Goal: Task Accomplishment & Management: Complete application form

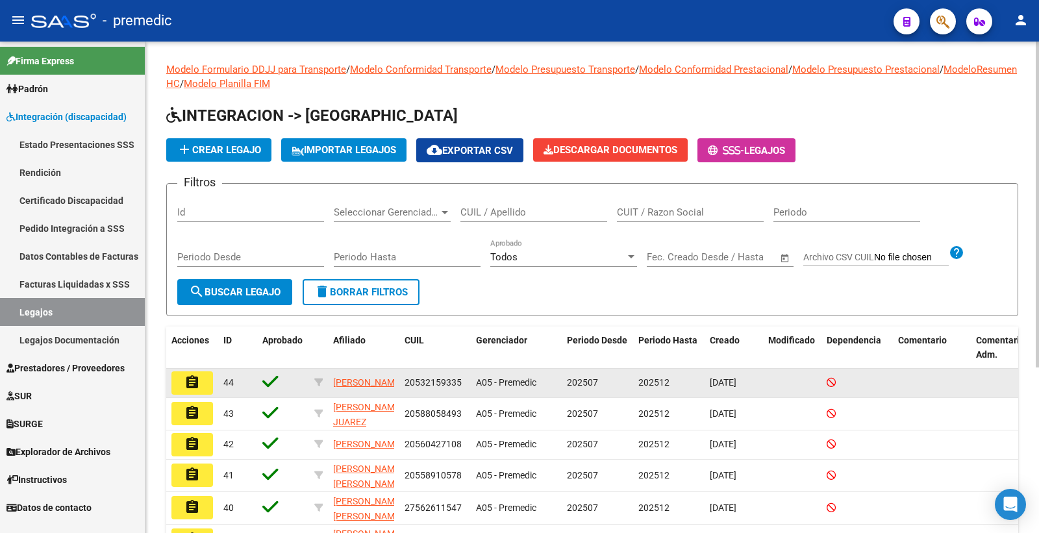
scroll to position [216, 0]
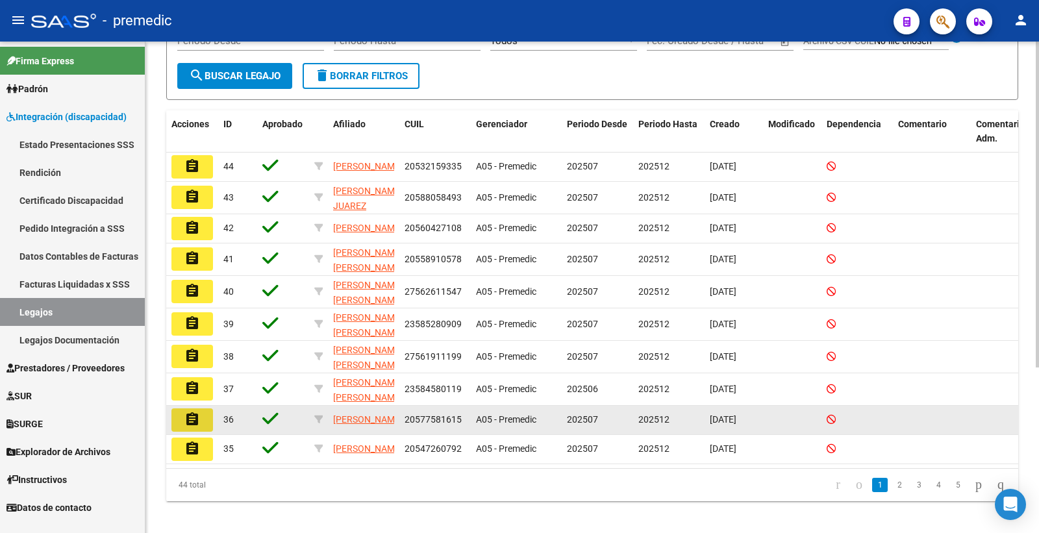
click at [203, 429] on button "assignment" at bounding box center [192, 419] width 42 height 23
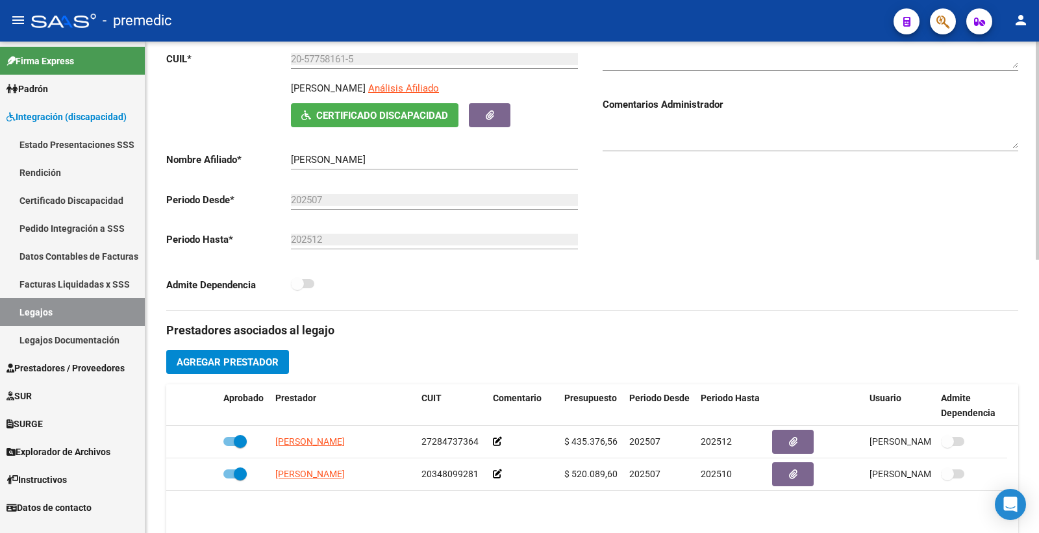
scroll to position [181, 0]
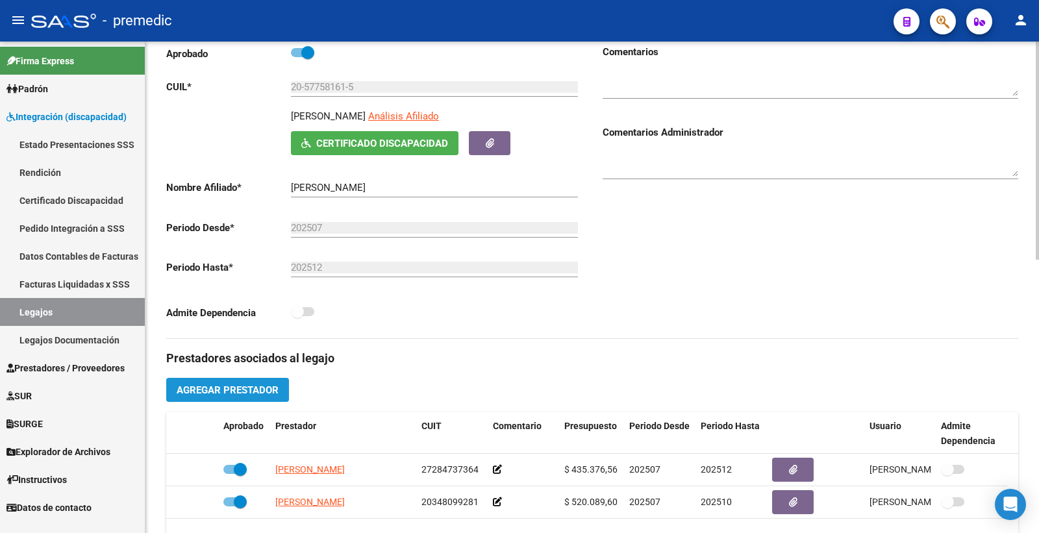
click at [244, 394] on span "Agregar Prestador" at bounding box center [228, 390] width 102 height 12
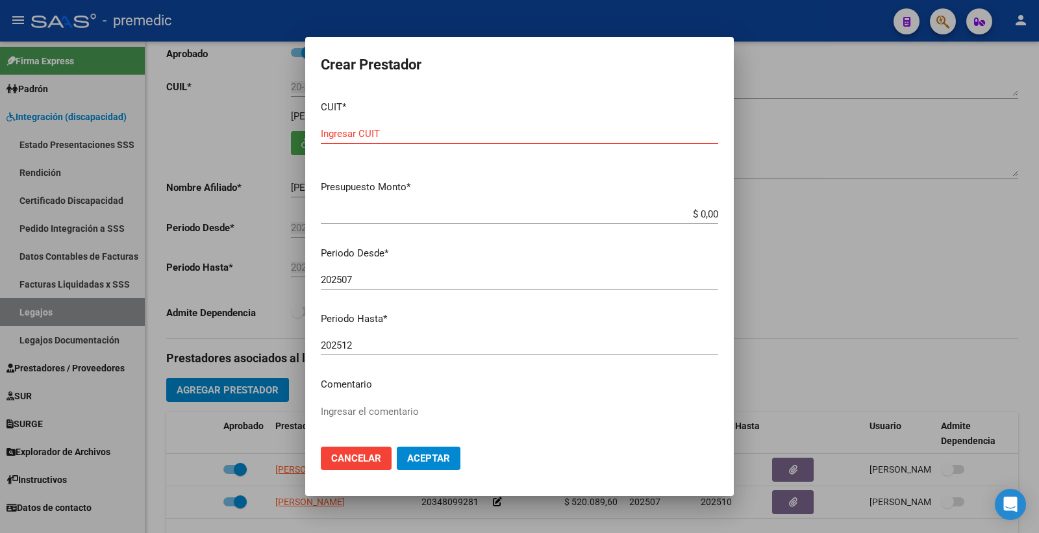
paste input "33-71658896-9"
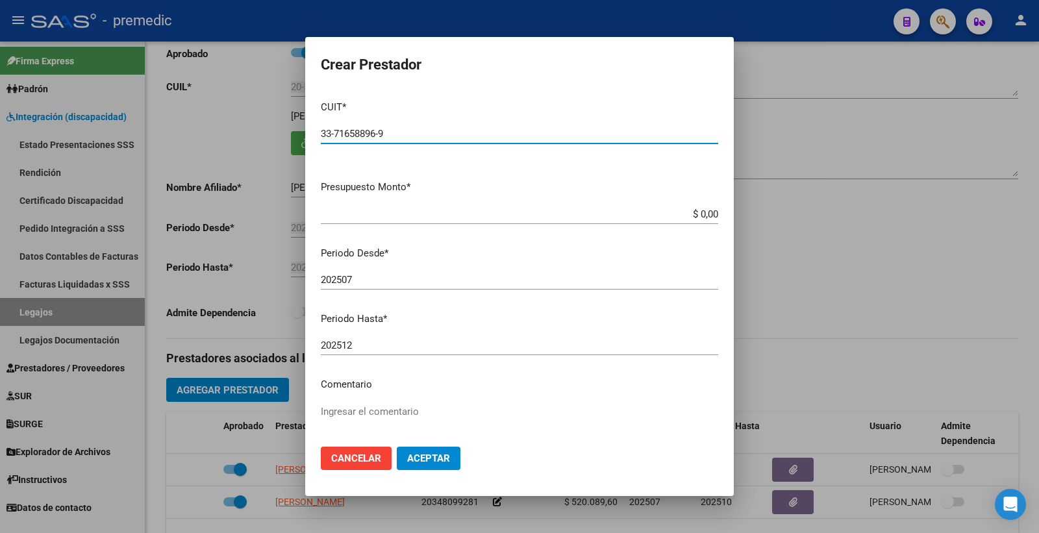
type input "33-71658896-9"
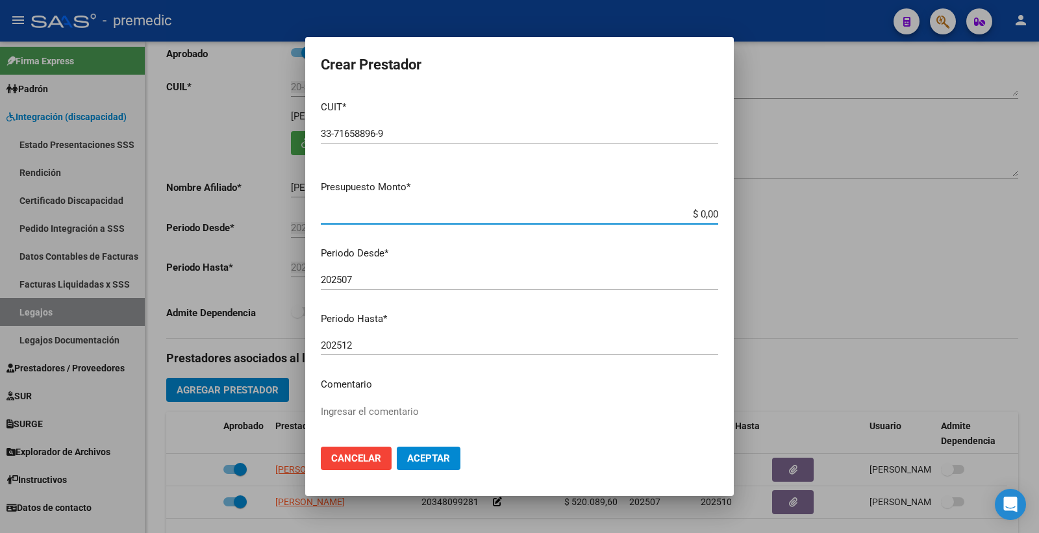
click at [686, 216] on input "$ 0,00" at bounding box center [519, 214] width 397 height 12
paste input "475830.35"
type input "$ 475.830,35"
click at [635, 284] on input "202507" at bounding box center [519, 280] width 397 height 12
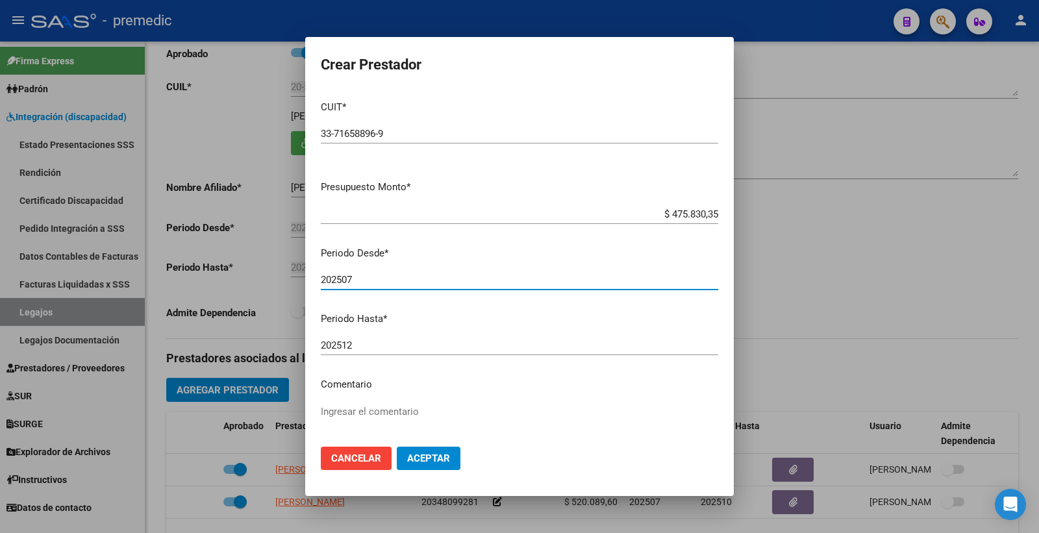
click at [455, 451] on button "Aceptar" at bounding box center [429, 458] width 64 height 23
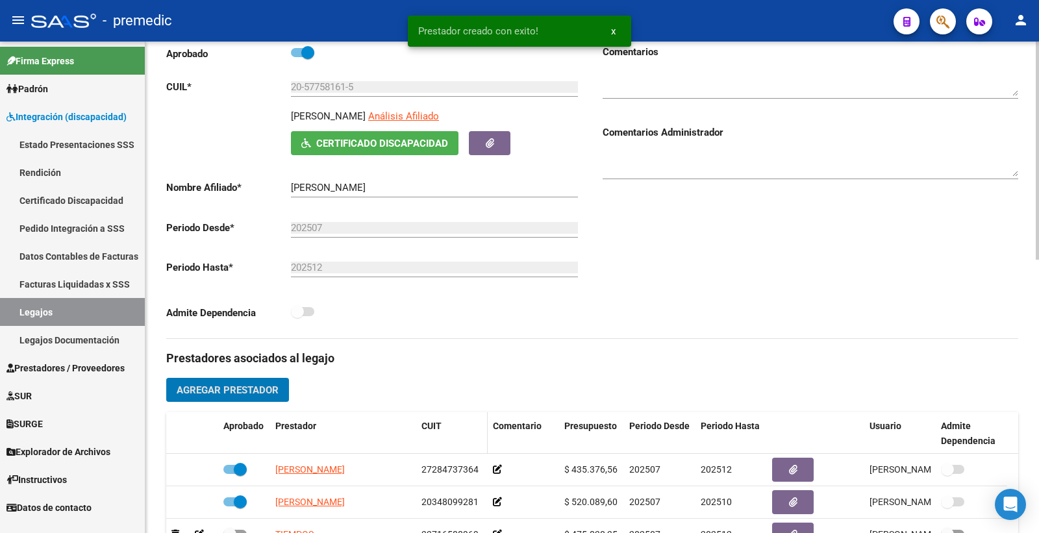
scroll to position [325, 0]
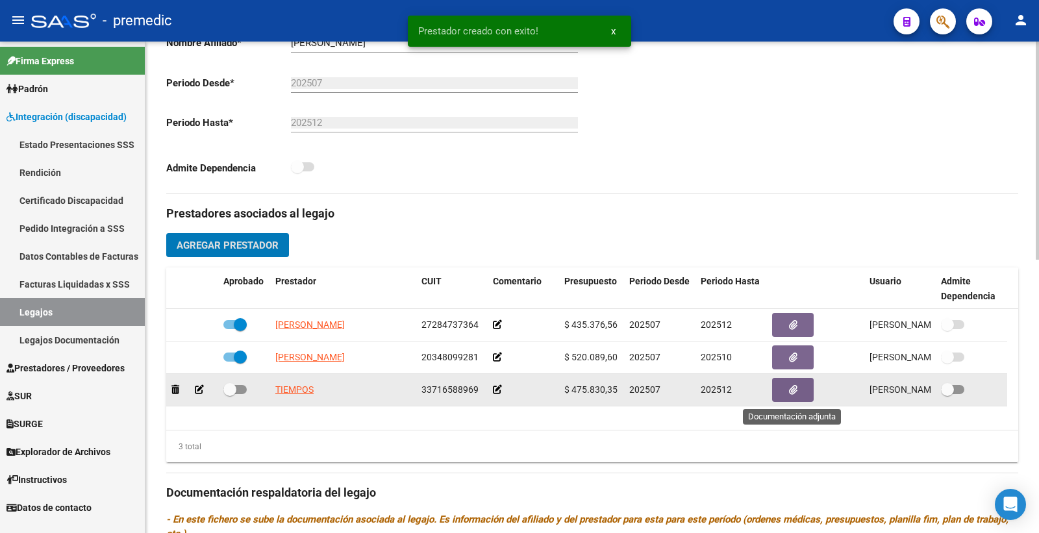
click at [795, 392] on icon "button" at bounding box center [793, 390] width 8 height 10
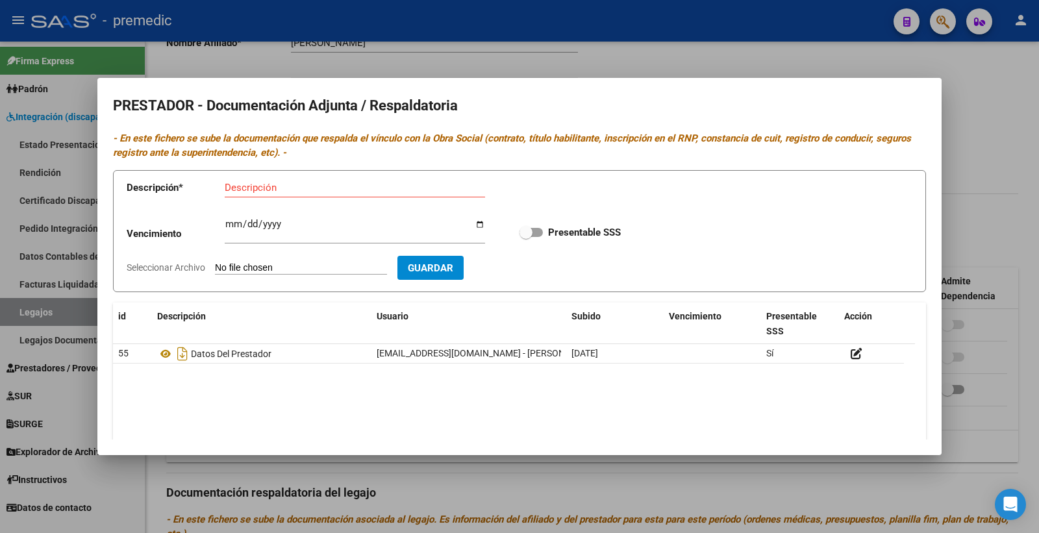
click at [957, 101] on div at bounding box center [519, 266] width 1039 height 533
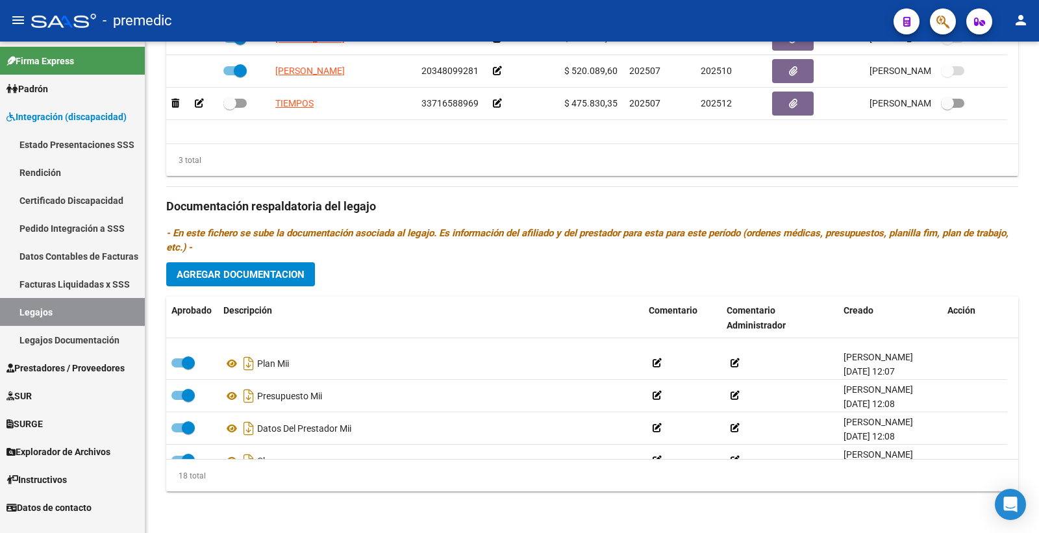
scroll to position [323, 0]
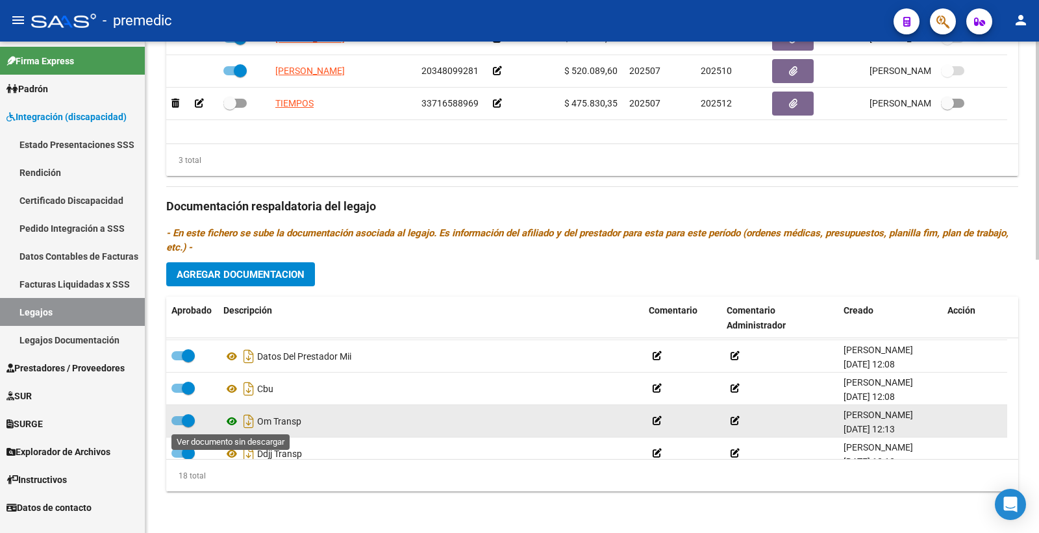
click at [229, 425] on icon at bounding box center [231, 422] width 17 height 16
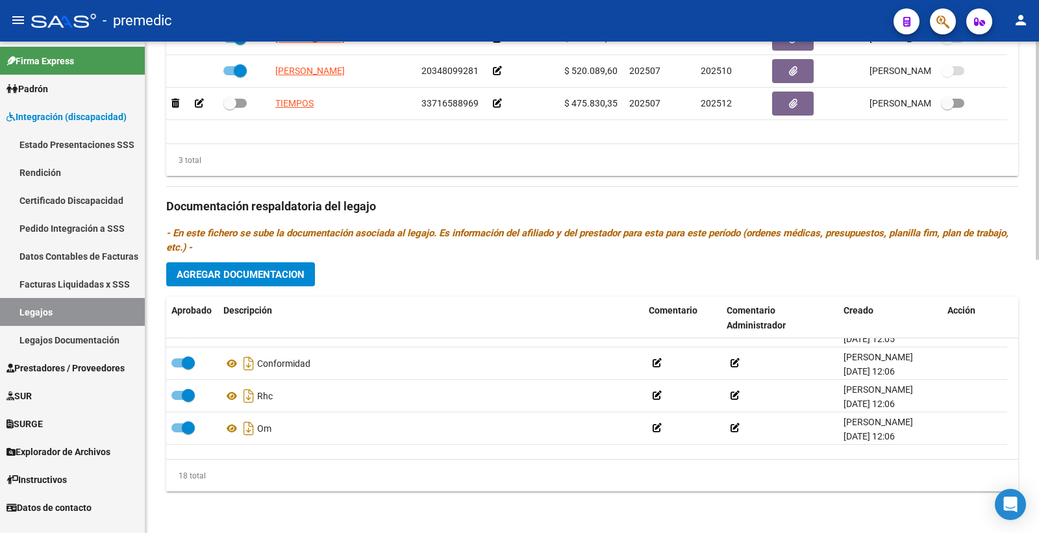
scroll to position [34, 0]
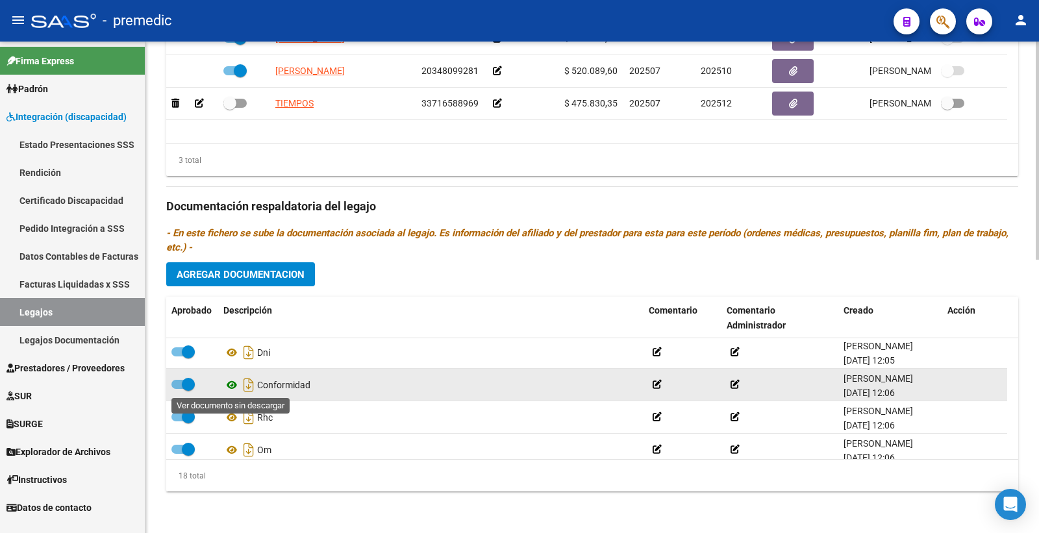
click at [231, 386] on icon at bounding box center [231, 385] width 17 height 16
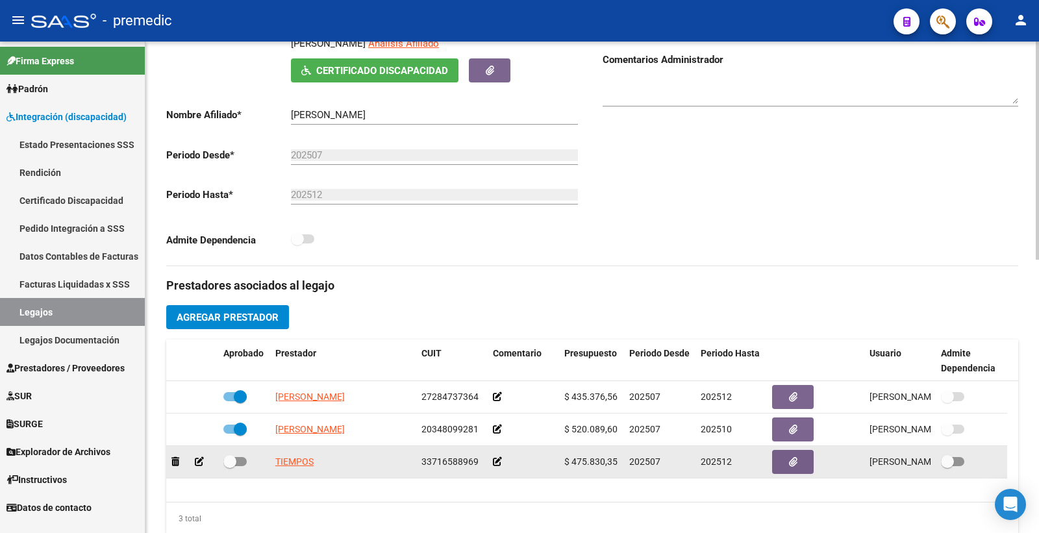
scroll to position [470, 0]
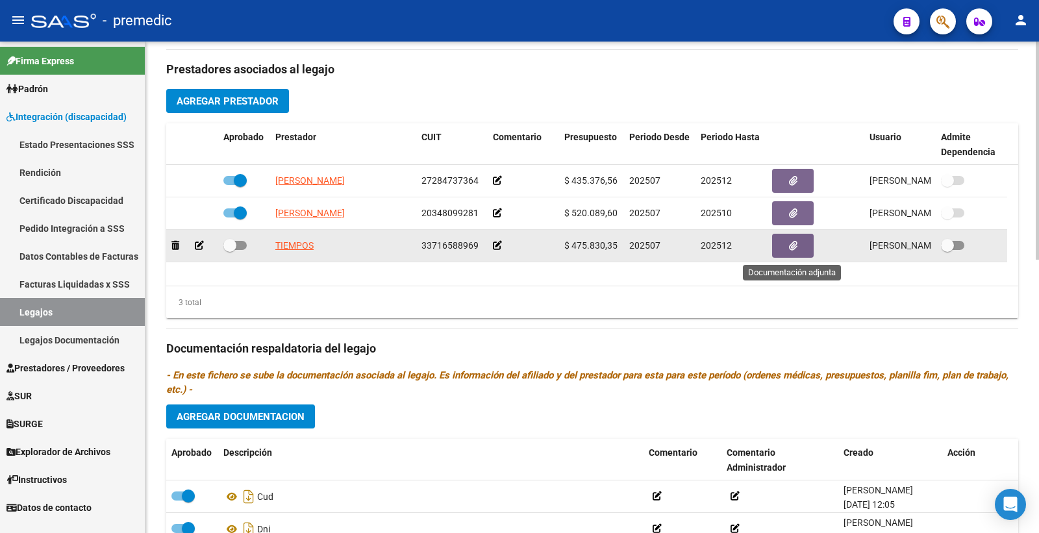
click at [793, 243] on icon "button" at bounding box center [793, 246] width 8 height 10
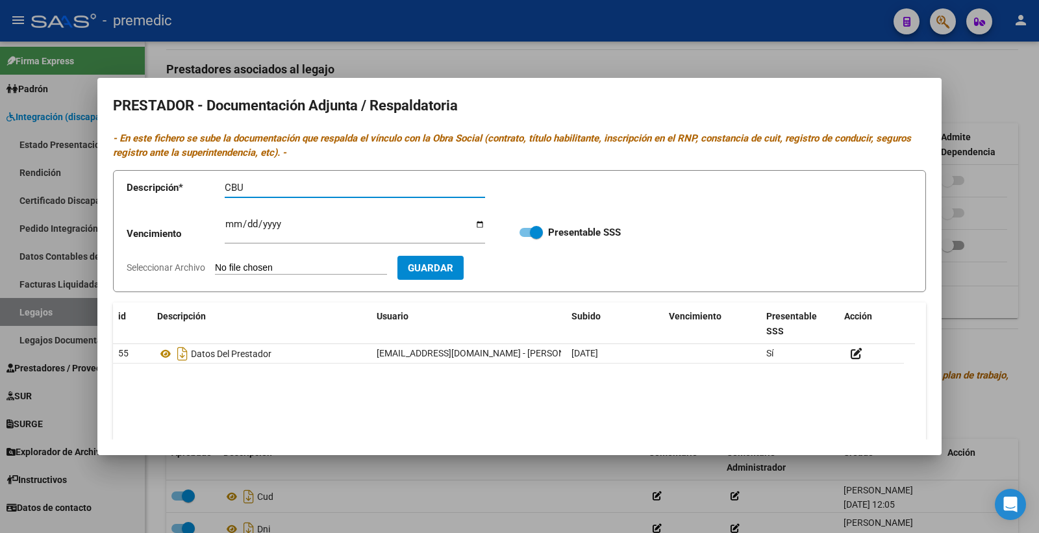
type input "CBU"
click at [232, 252] on div "Ingresar vencimiento" at bounding box center [355, 236] width 260 height 40
click at [232, 257] on form "Descripción * CBU Descripción Vencimiento Ingresar vencimiento Presentable SSS …" at bounding box center [519, 231] width 813 height 123
click at [232, 262] on app-file-uploader "Seleccionar Archivo" at bounding box center [262, 268] width 271 height 12
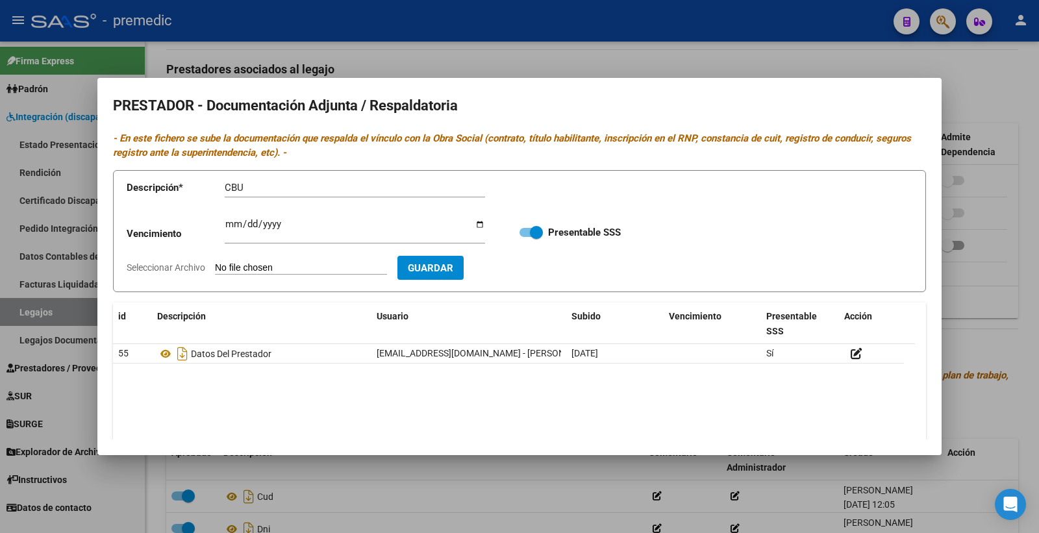
click at [229, 266] on input "Seleccionar Archivo" at bounding box center [301, 268] width 172 height 12
type input "C:\fakepath\CBU.pdf"
click at [527, 260] on button "Guardar" at bounding box center [506, 268] width 66 height 24
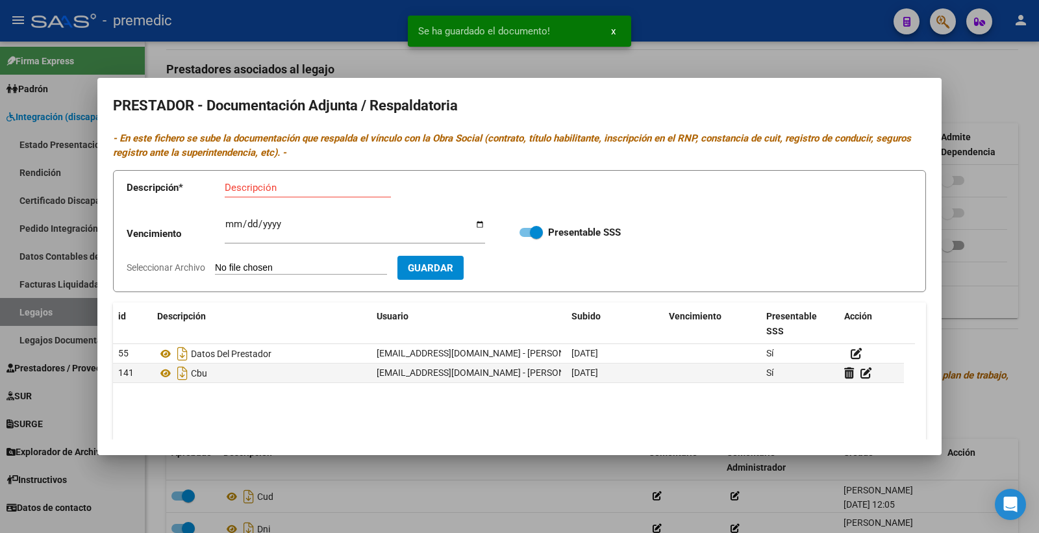
click at [975, 255] on div at bounding box center [519, 266] width 1039 height 533
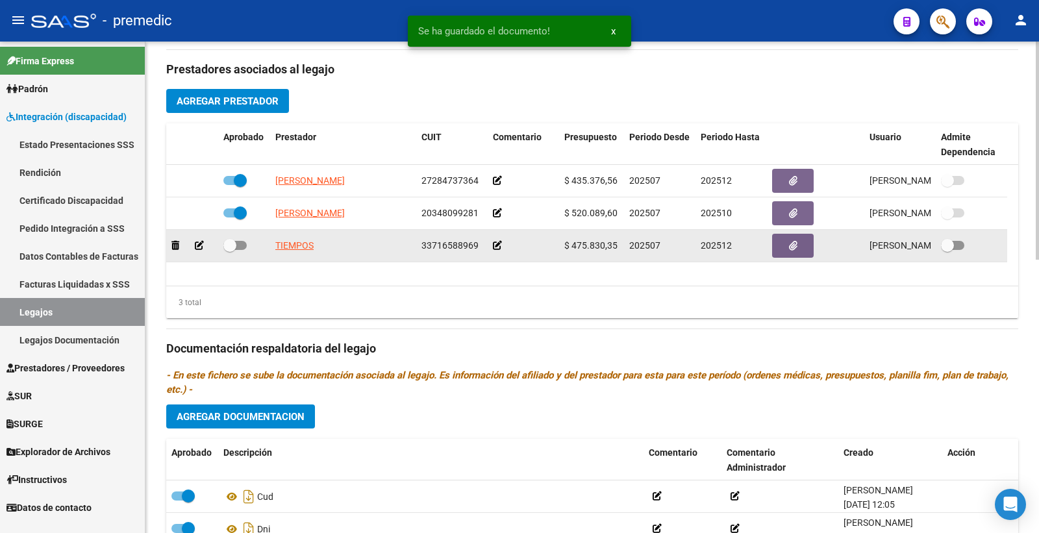
click at [236, 244] on span at bounding box center [229, 245] width 13 height 13
click at [230, 250] on input "checkbox" at bounding box center [229, 250] width 1 height 1
checkbox input "true"
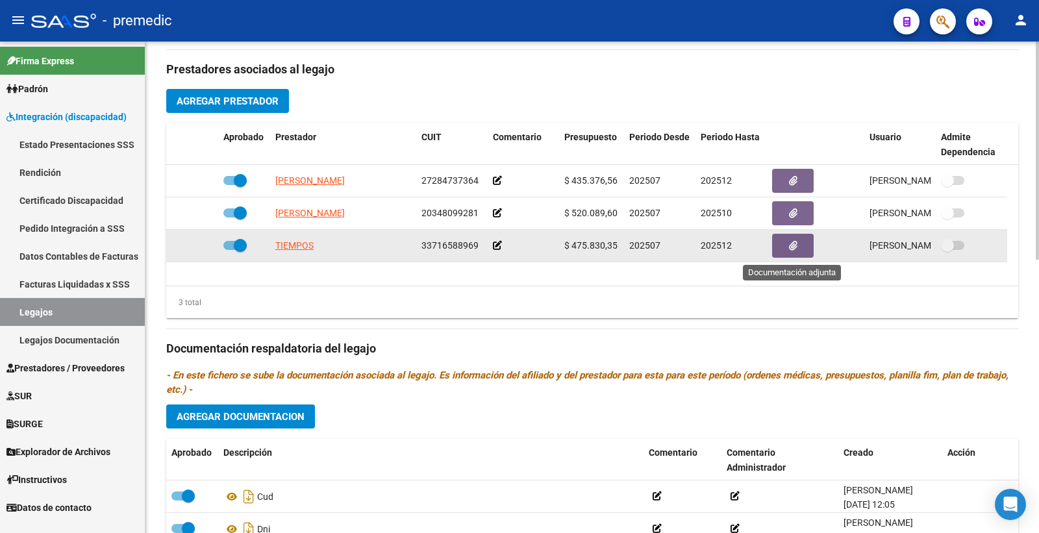
click at [803, 248] on button "button" at bounding box center [793, 246] width 42 height 24
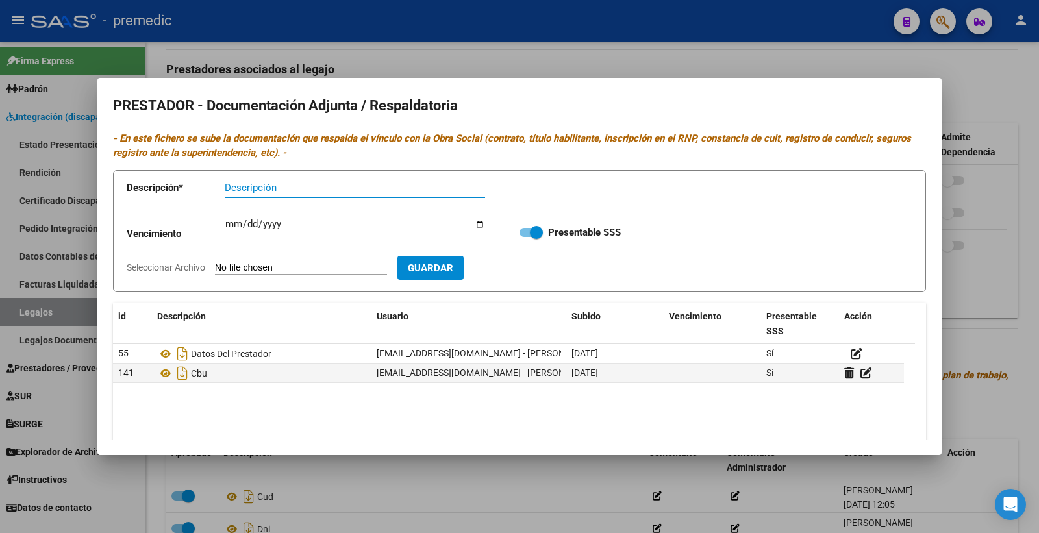
click at [1005, 75] on div at bounding box center [519, 266] width 1039 height 533
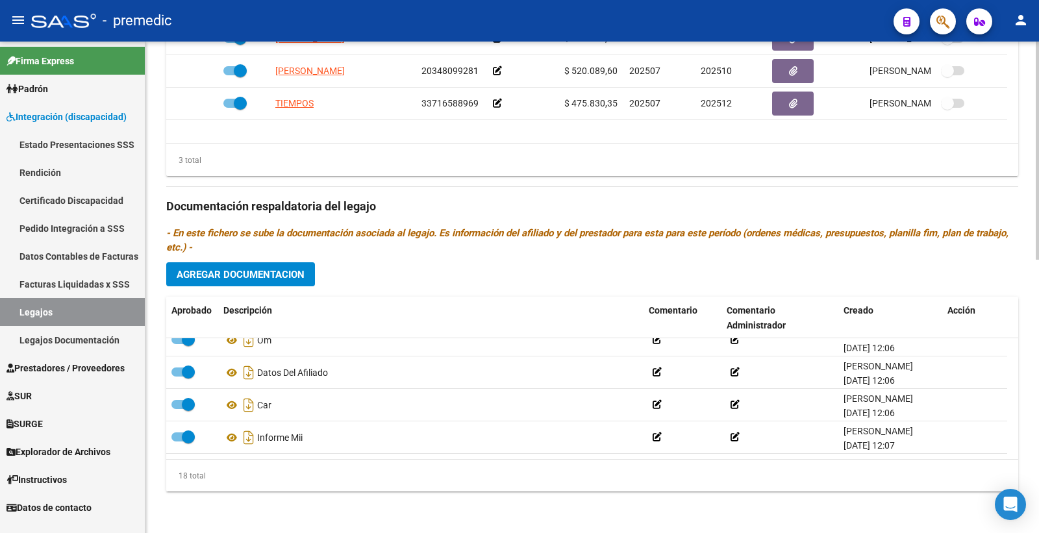
scroll to position [0, 0]
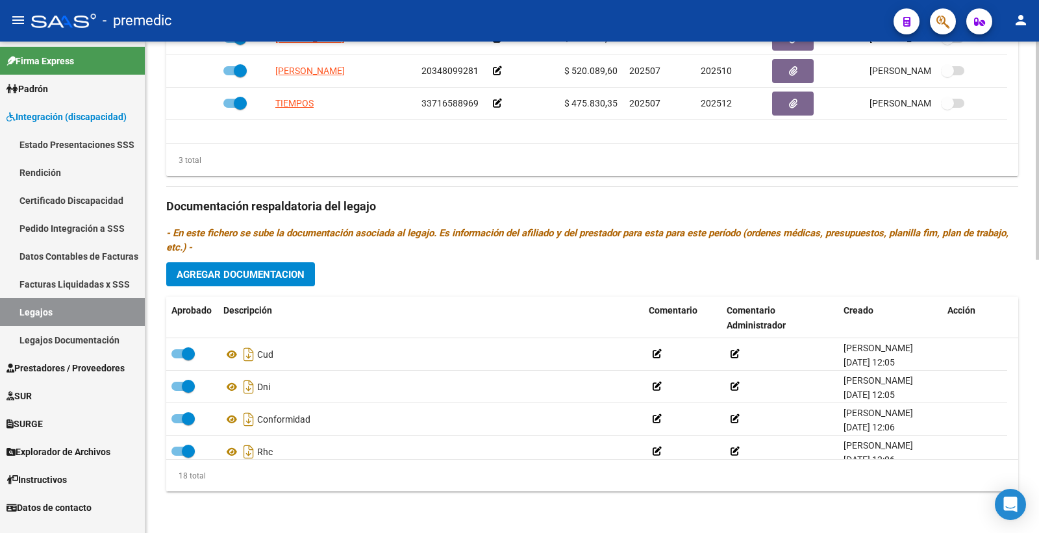
click at [260, 284] on button "Agregar Documentacion" at bounding box center [240, 274] width 149 height 24
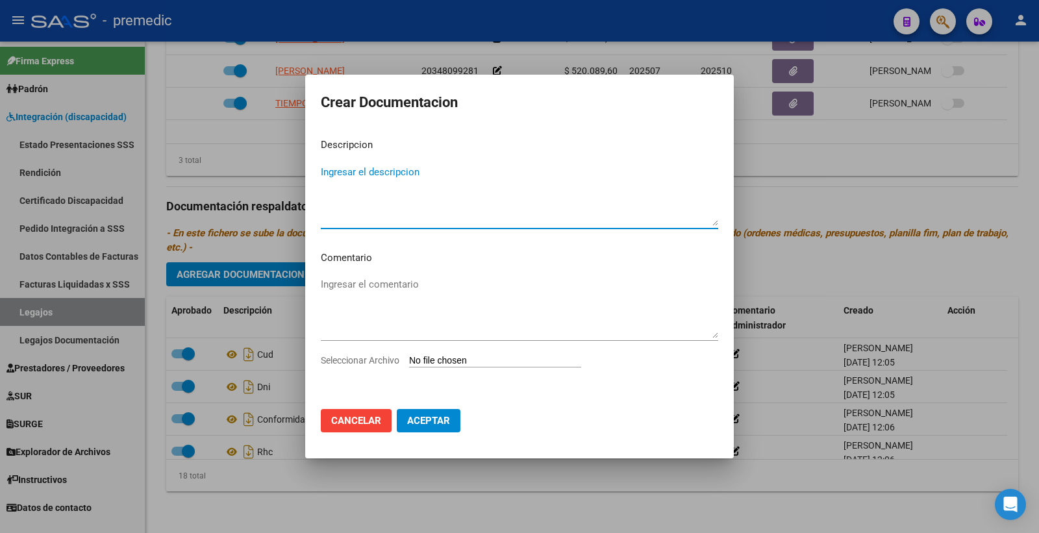
click at [352, 420] on span "Cancelar" at bounding box center [356, 421] width 50 height 12
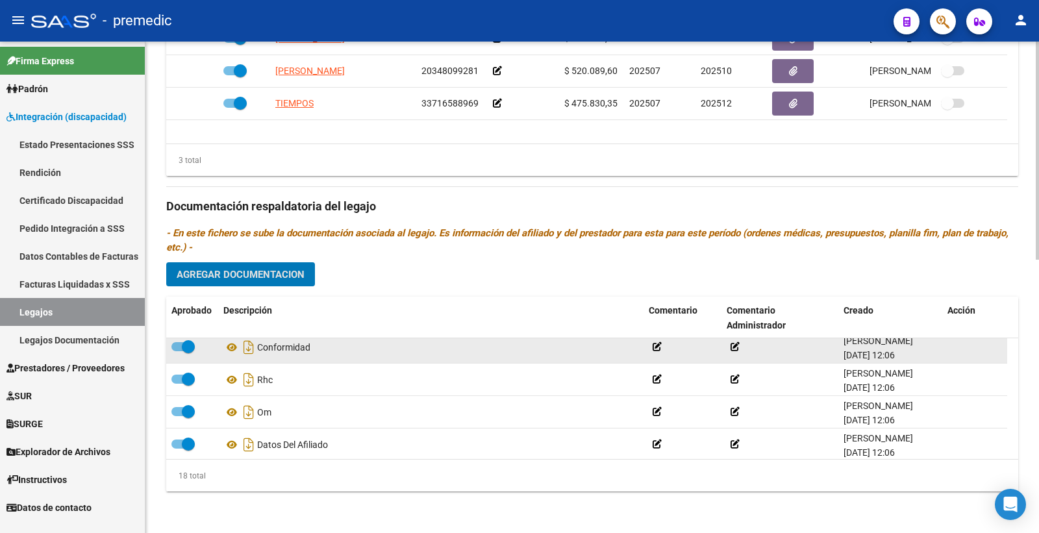
scroll to position [144, 0]
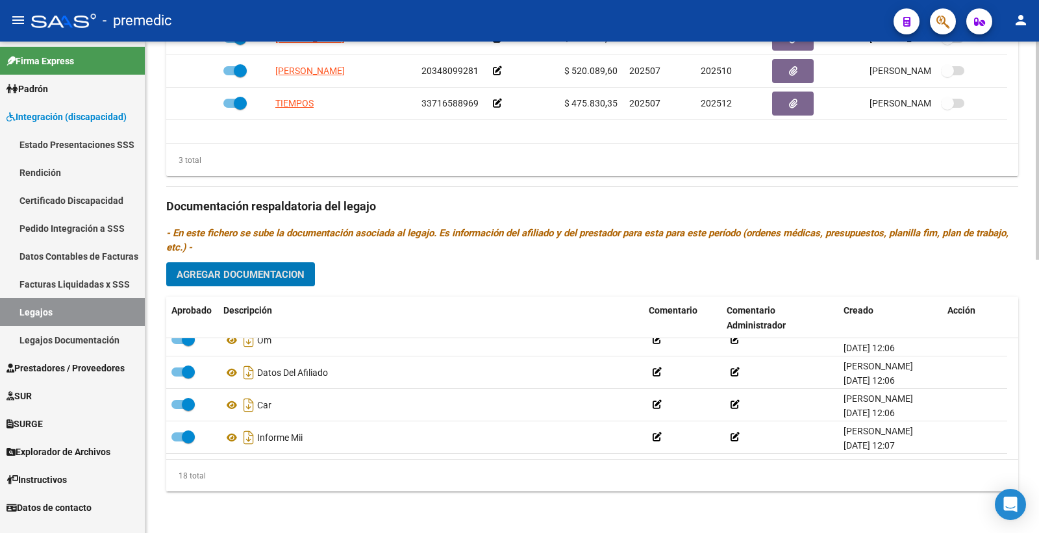
click at [247, 269] on span "Agregar Documentacion" at bounding box center [241, 275] width 128 height 12
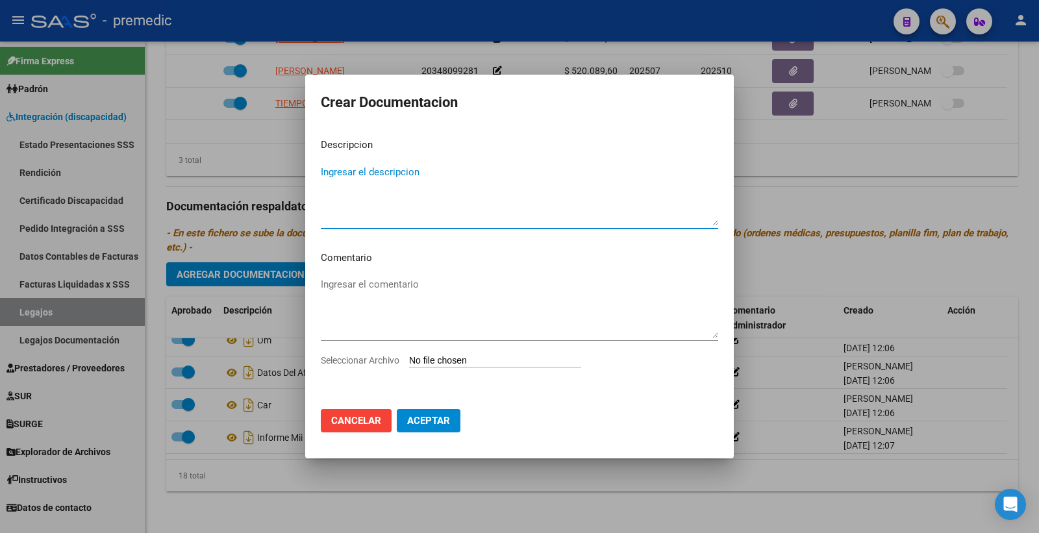
click at [455, 357] on input "Seleccionar Archivo" at bounding box center [495, 361] width 172 height 12
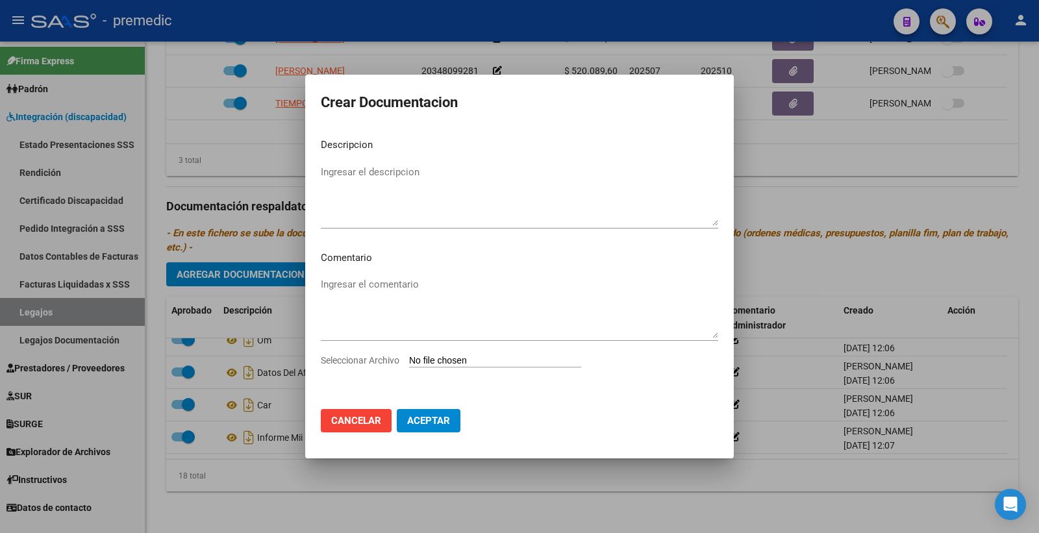
type input "C:\fakepath\OM MAIE.pdf"
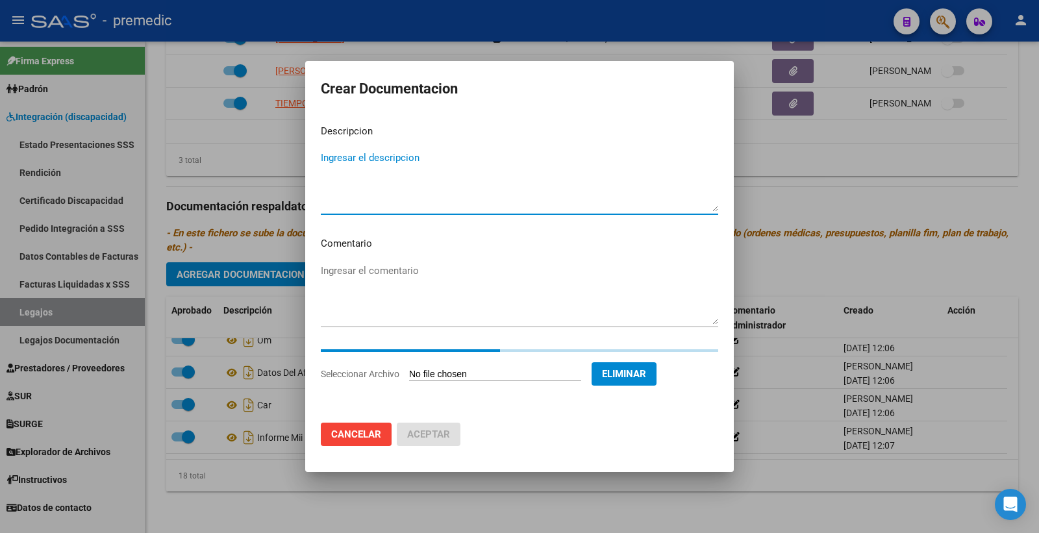
click at [400, 156] on textarea "Ingresar el descripcion" at bounding box center [519, 181] width 397 height 61
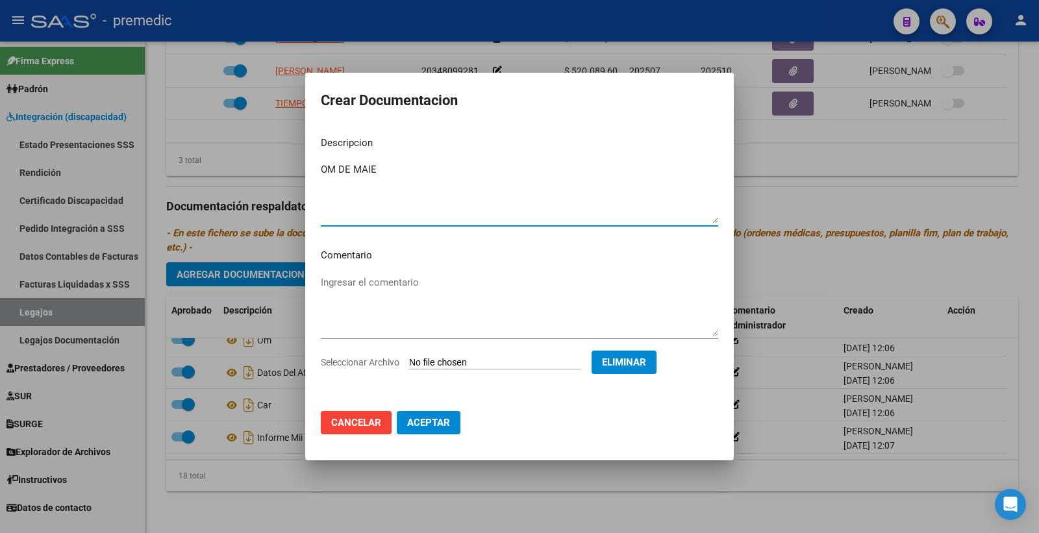
type textarea "OM DE MAIE"
click at [427, 426] on span "Aceptar" at bounding box center [428, 423] width 43 height 12
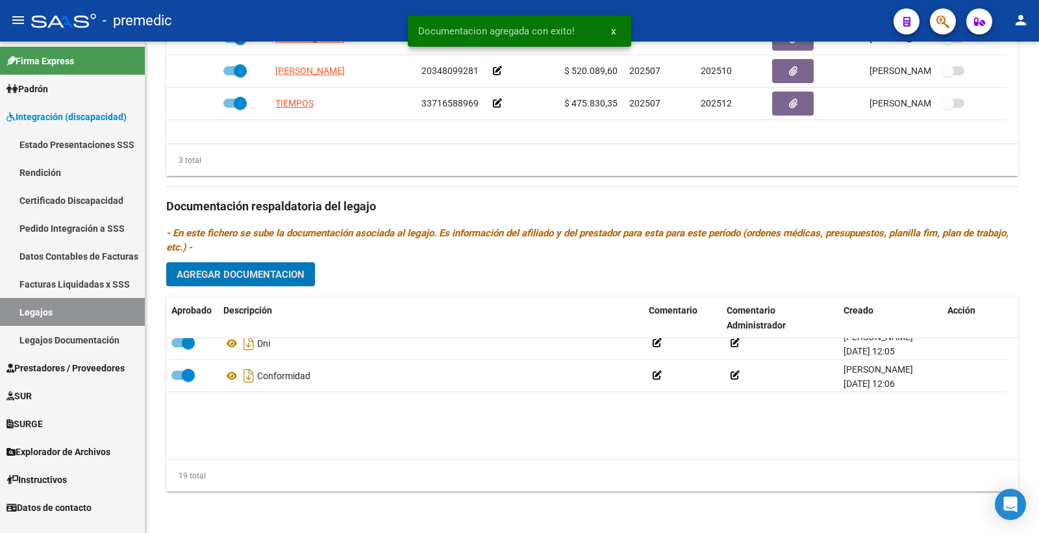
scroll to position [0, 0]
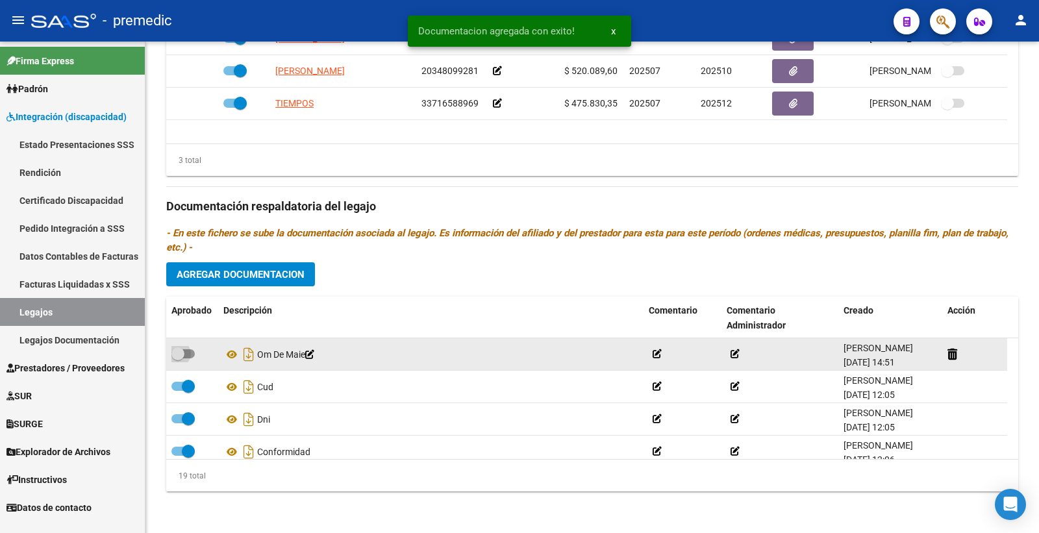
click at [192, 349] on span at bounding box center [182, 353] width 23 height 9
click at [178, 358] on input "checkbox" at bounding box center [177, 358] width 1 height 1
checkbox input "true"
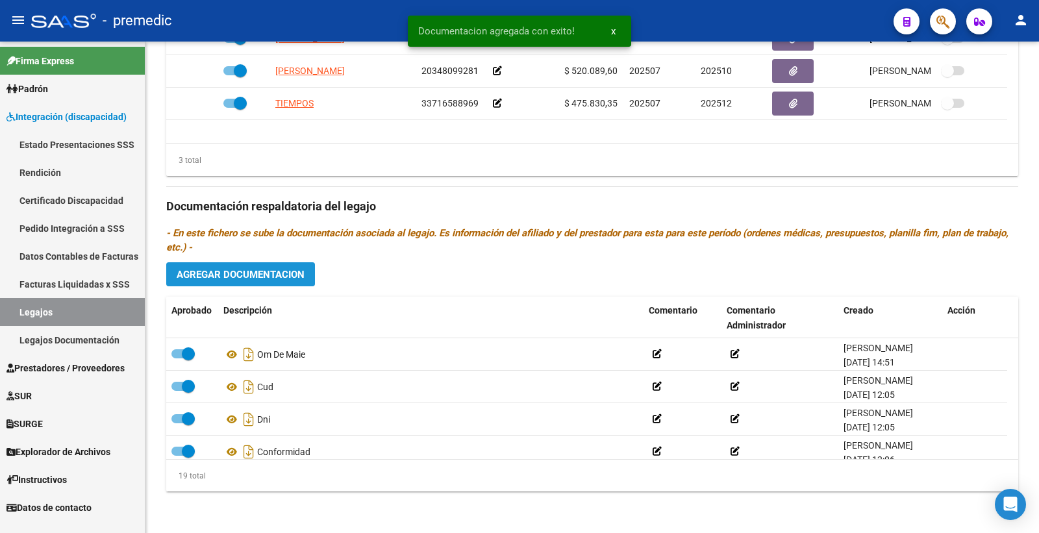
click at [286, 277] on span "Agregar Documentacion" at bounding box center [241, 275] width 128 height 12
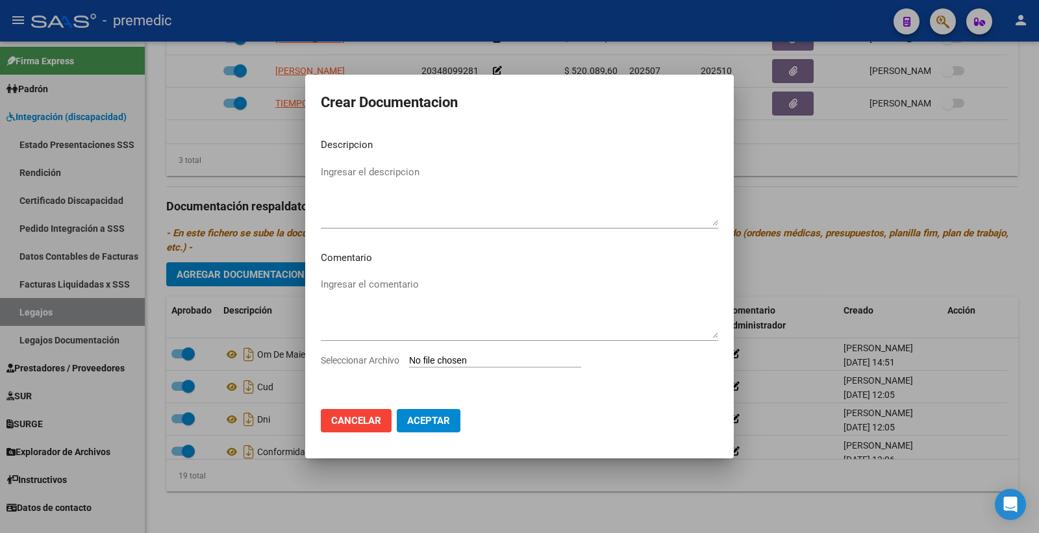
click at [894, 289] on div at bounding box center [519, 266] width 1039 height 533
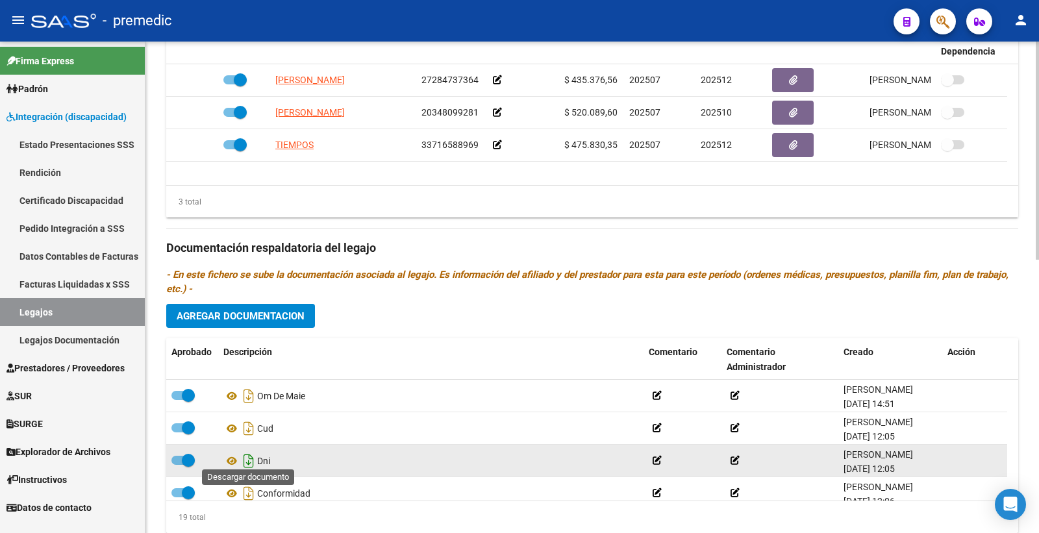
scroll to position [614, 0]
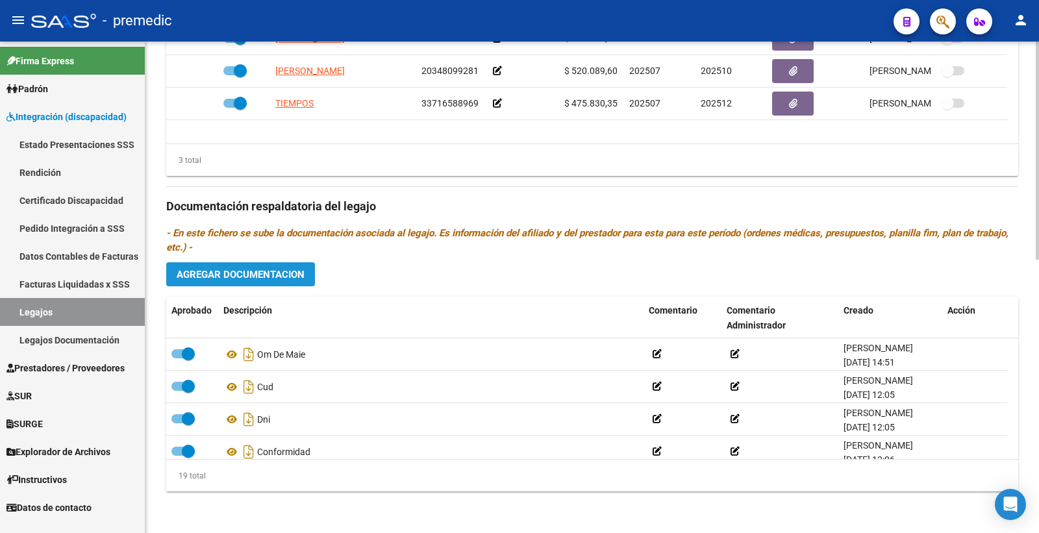
click at [247, 277] on span "Agregar Documentacion" at bounding box center [241, 275] width 128 height 12
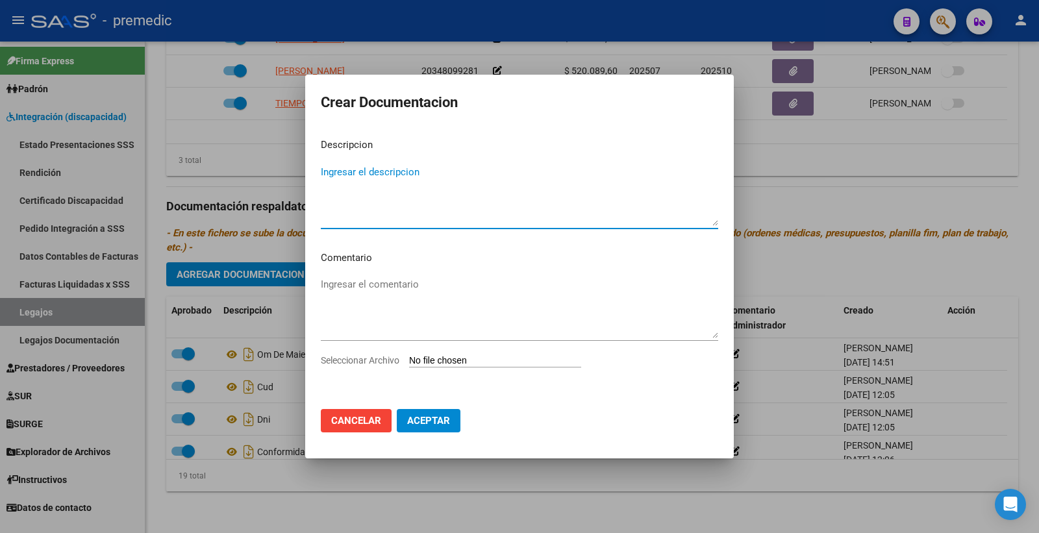
click at [440, 360] on input "Seleccionar Archivo" at bounding box center [495, 361] width 172 height 12
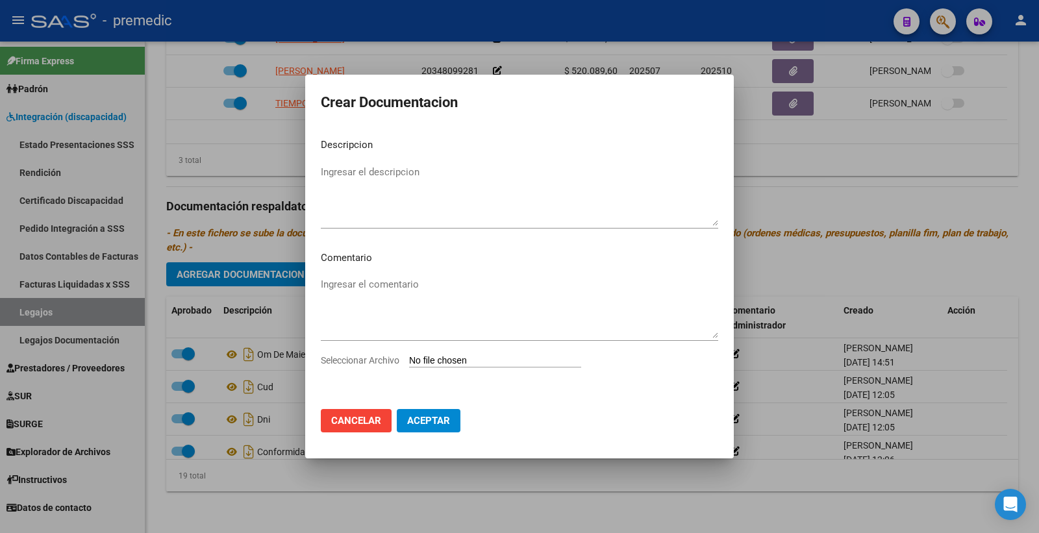
type input "C:\fakepath\INFORME INICIAL.pdf"
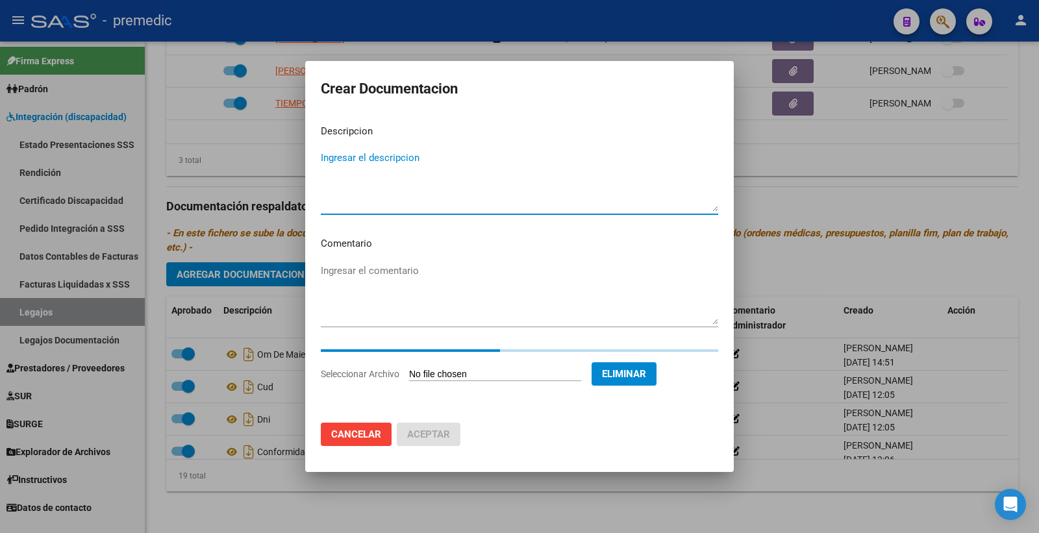
click at [406, 170] on textarea "Ingresar el descripcion" at bounding box center [519, 181] width 397 height 61
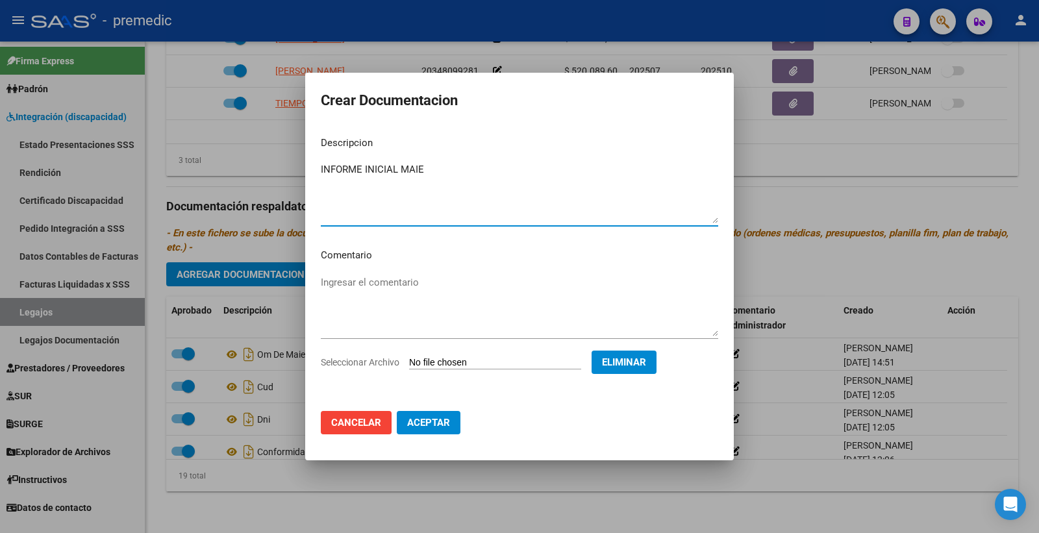
type textarea "INFORME INICIAL MAIE"
click at [431, 424] on span "Aceptar" at bounding box center [428, 423] width 43 height 12
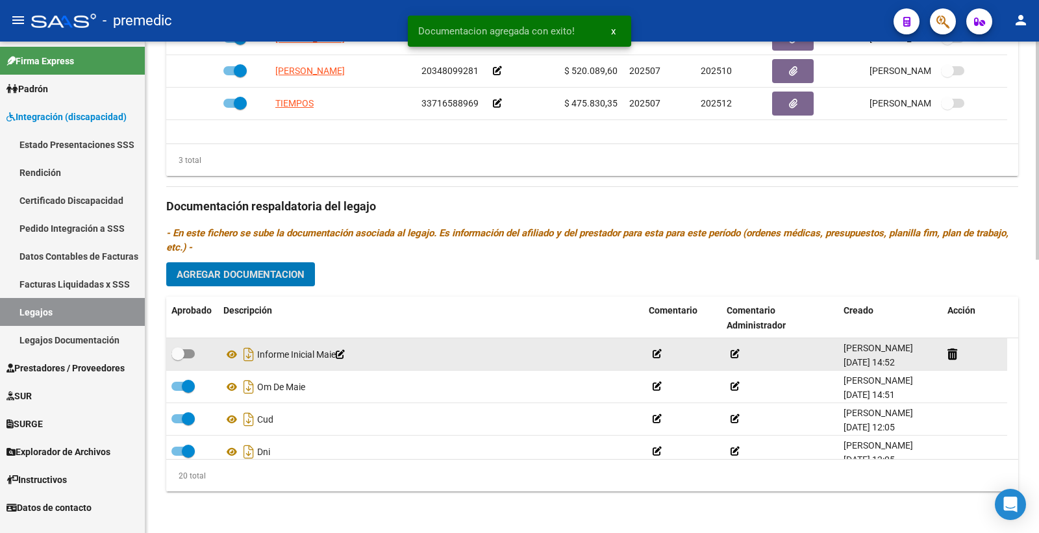
click at [179, 351] on span at bounding box center [177, 353] width 13 height 13
click at [178, 358] on input "checkbox" at bounding box center [177, 358] width 1 height 1
checkbox input "true"
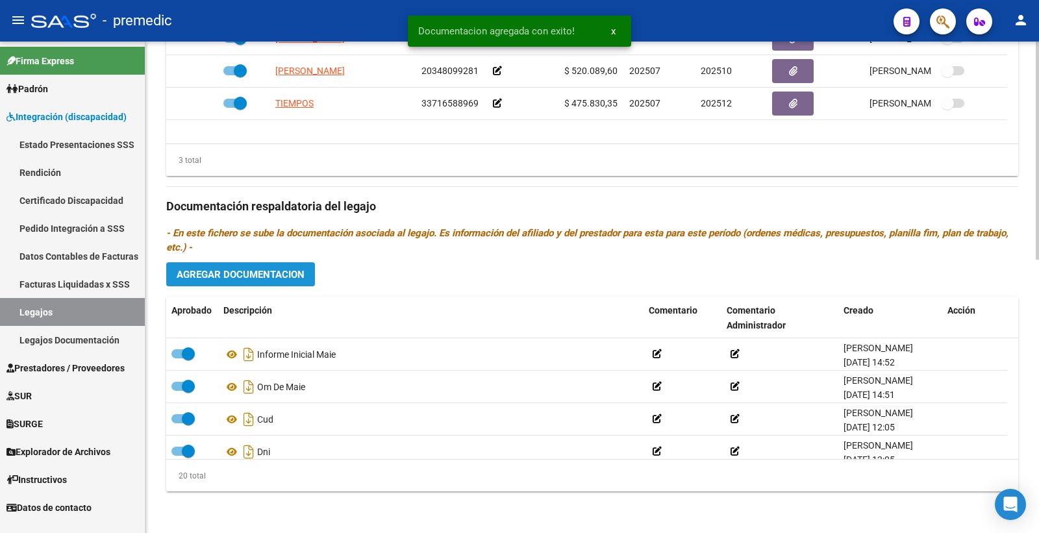
click at [275, 283] on button "Agregar Documentacion" at bounding box center [240, 274] width 149 height 24
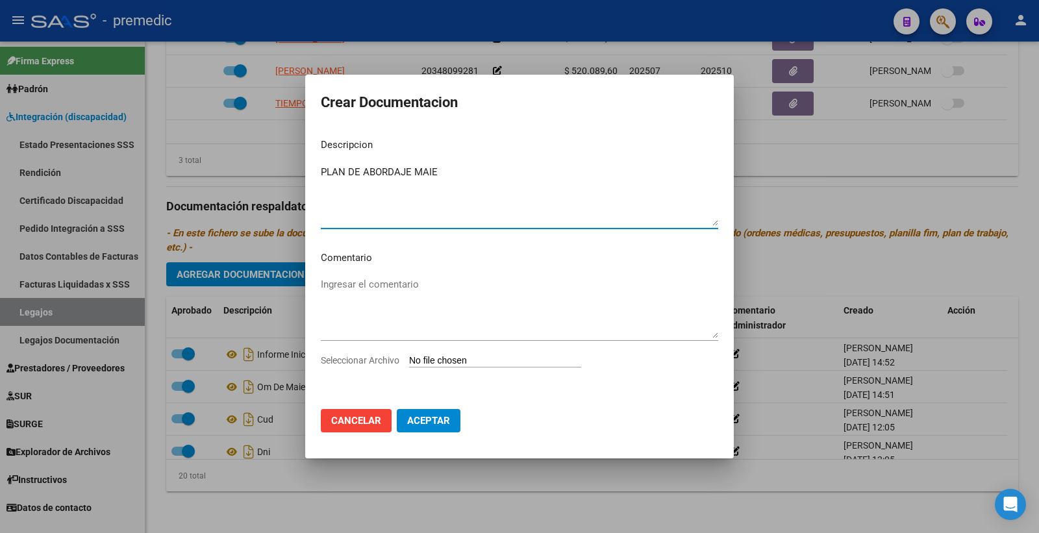
type textarea "PLAN DE ABORDAJE MAIE"
click at [443, 358] on input "Seleccionar Archivo" at bounding box center [495, 361] width 172 height 12
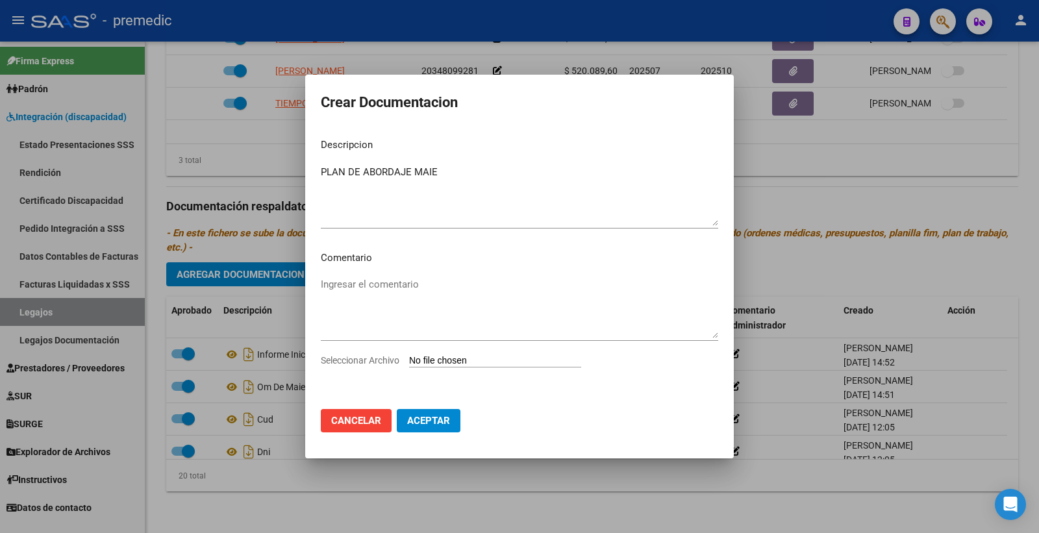
type input "C:\fakepath\PLAN DE ABORDAJE INDIVIDUAL.pdf"
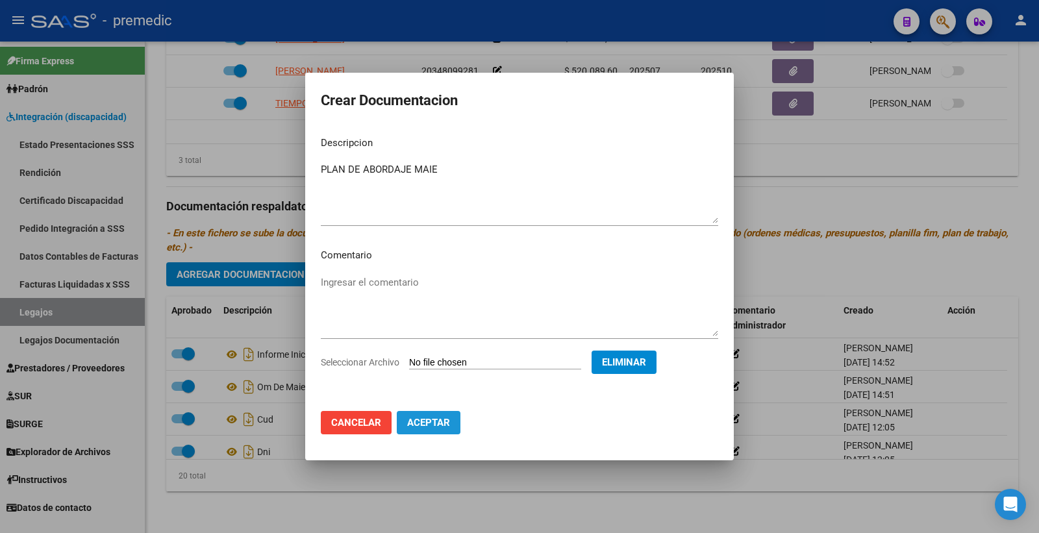
click at [446, 423] on span "Aceptar" at bounding box center [428, 423] width 43 height 12
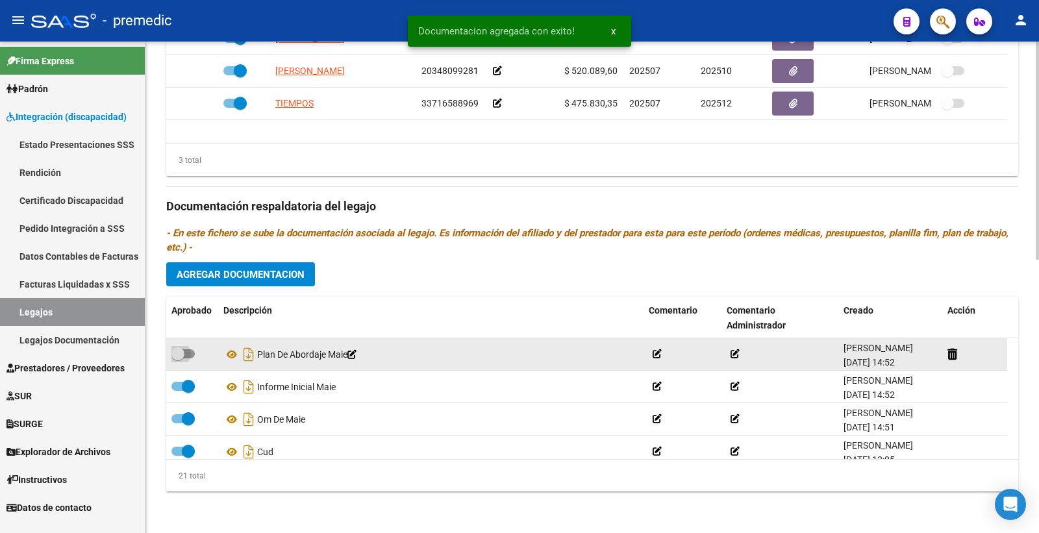
click at [189, 347] on label at bounding box center [182, 354] width 23 height 16
click at [178, 358] on input "checkbox" at bounding box center [177, 358] width 1 height 1
checkbox input "true"
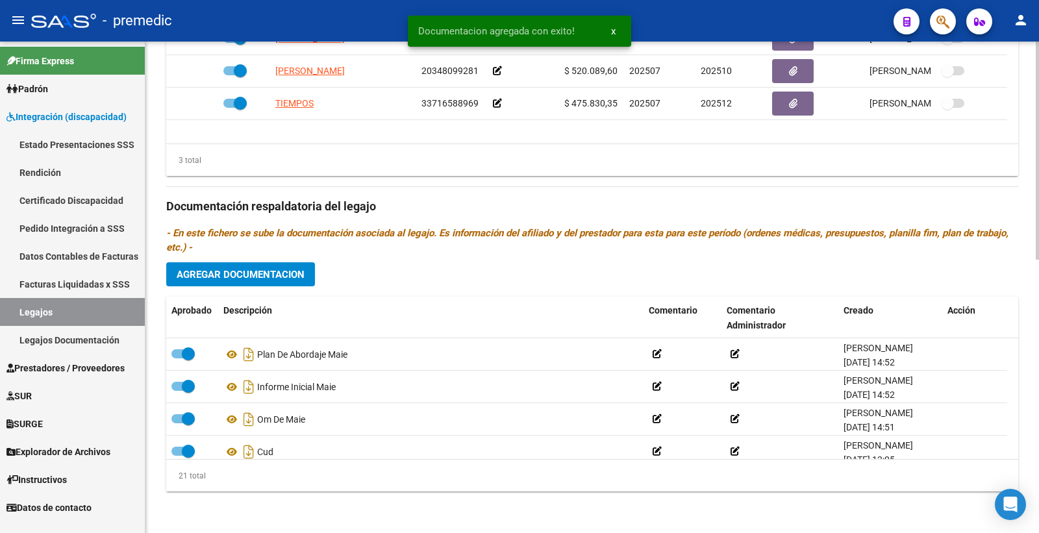
click at [278, 271] on span "Agregar Documentacion" at bounding box center [241, 275] width 128 height 12
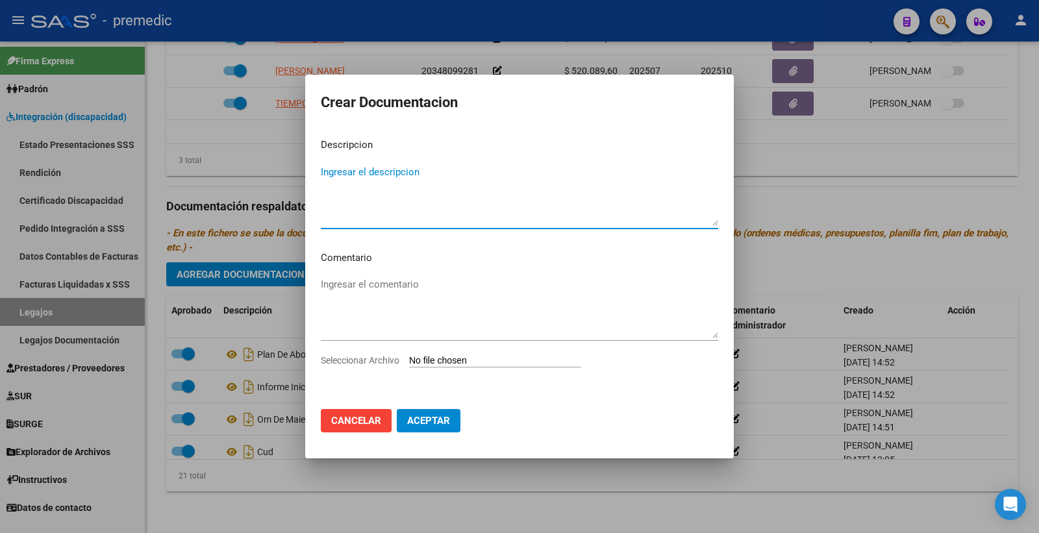
click at [444, 364] on input "Seleccionar Archivo" at bounding box center [495, 361] width 172 height 12
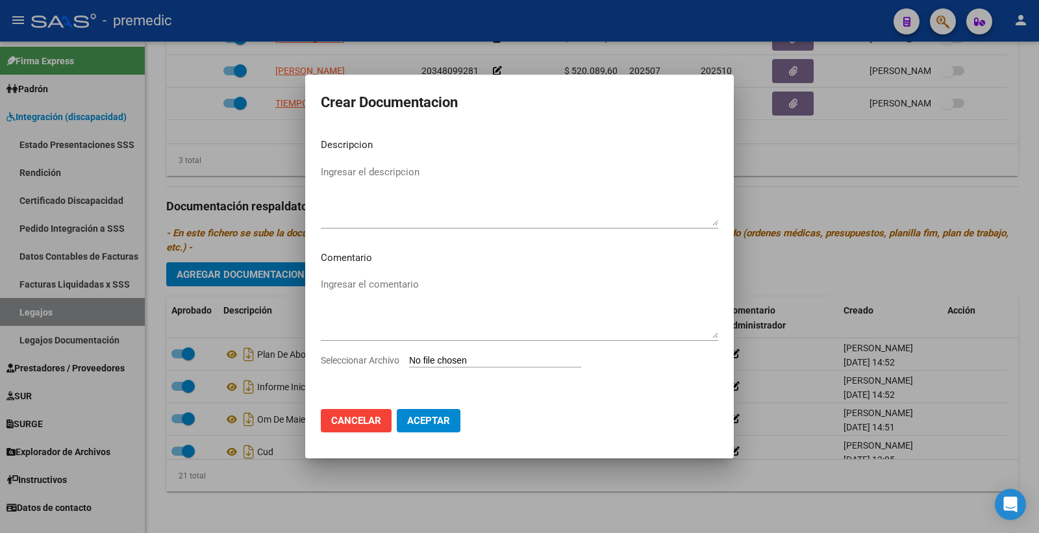
type input "C:\fakepath\ADECUACION.pdf"
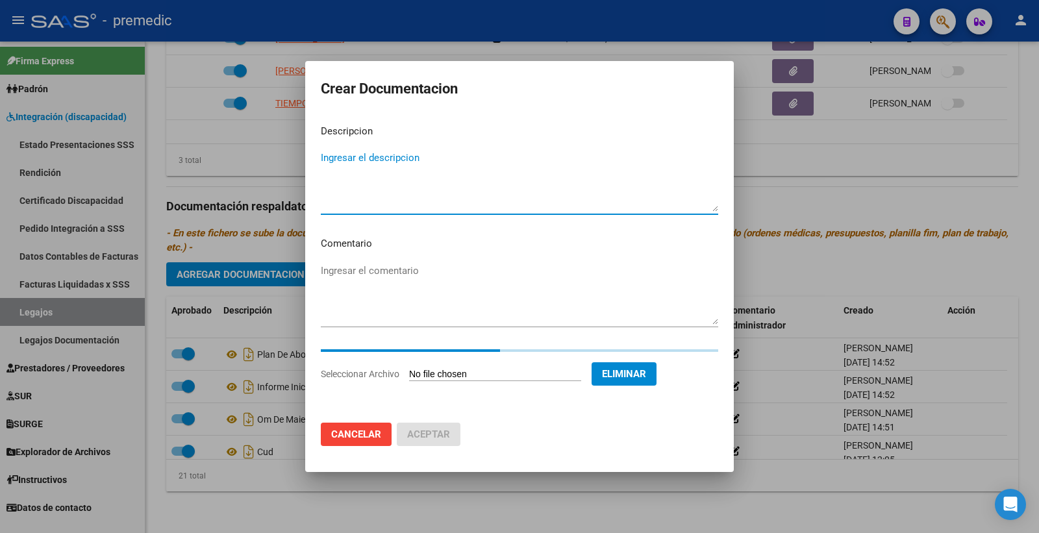
click at [409, 151] on textarea "Ingresar el descripcion" at bounding box center [519, 181] width 397 height 61
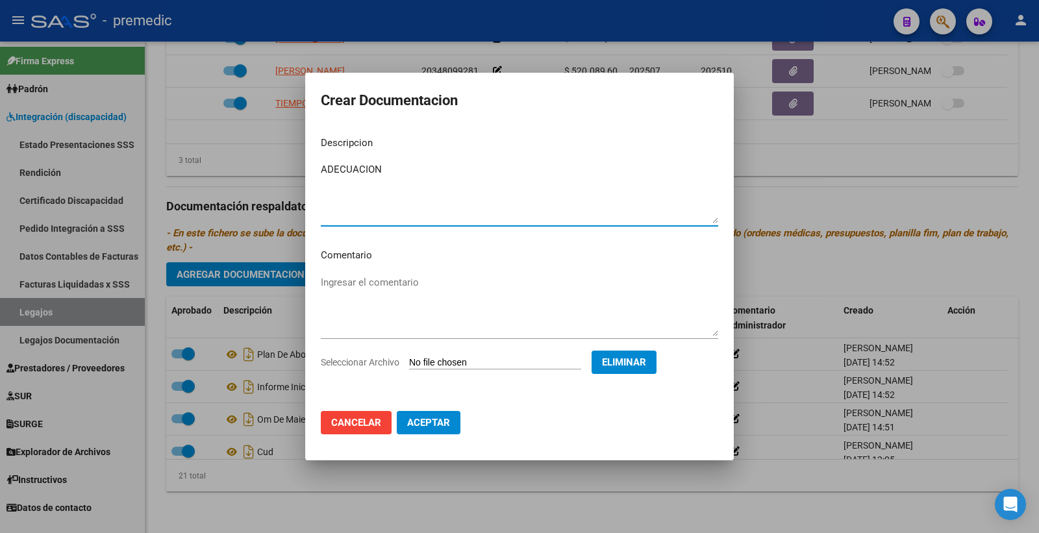
type textarea "ADECUACION"
click at [442, 421] on span "Aceptar" at bounding box center [428, 423] width 43 height 12
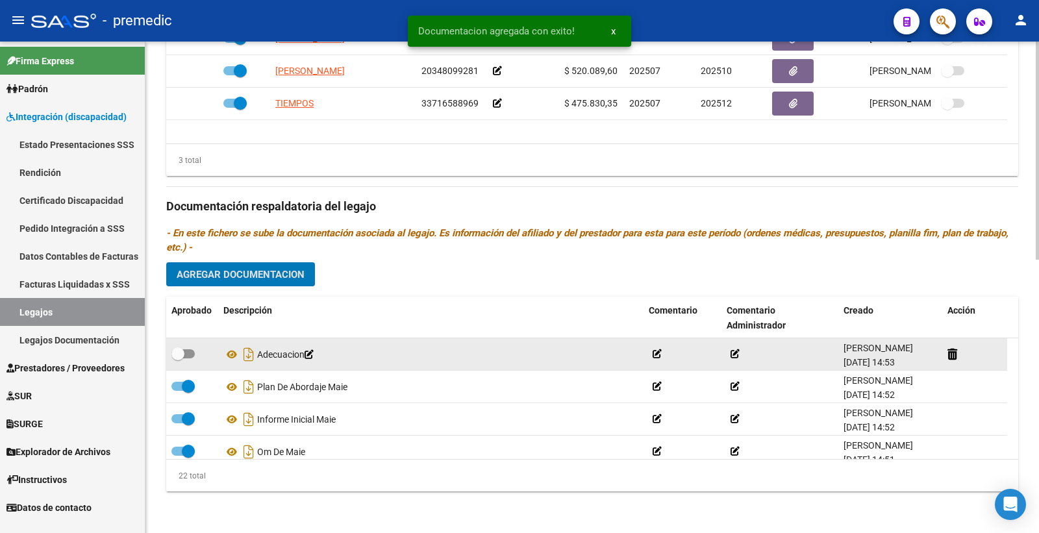
click at [179, 360] on label at bounding box center [182, 354] width 23 height 16
click at [178, 359] on input "checkbox" at bounding box center [177, 358] width 1 height 1
checkbox input "true"
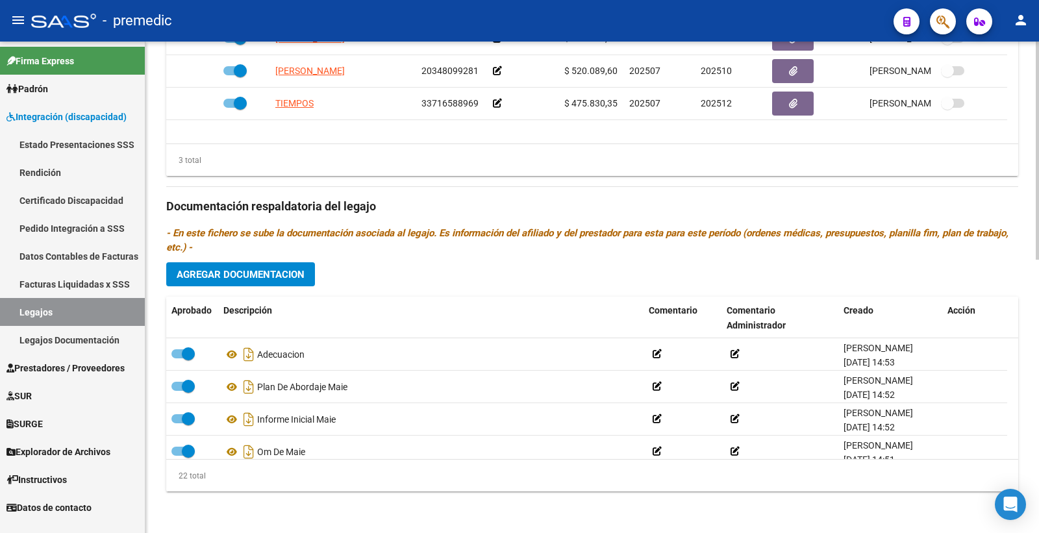
click at [250, 283] on button "Agregar Documentacion" at bounding box center [240, 274] width 149 height 24
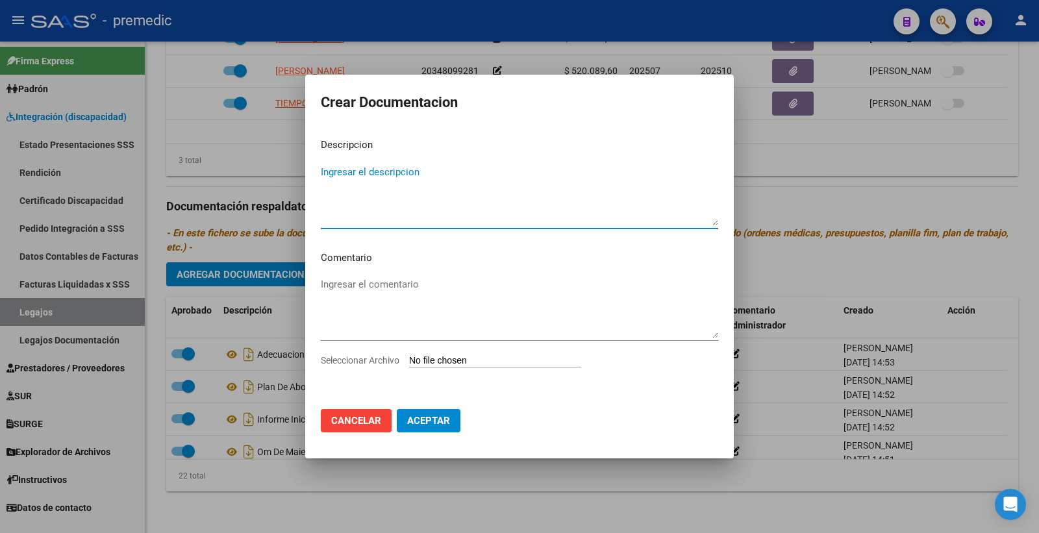
click at [459, 358] on input "Seleccionar Archivo" at bounding box center [495, 361] width 172 height 12
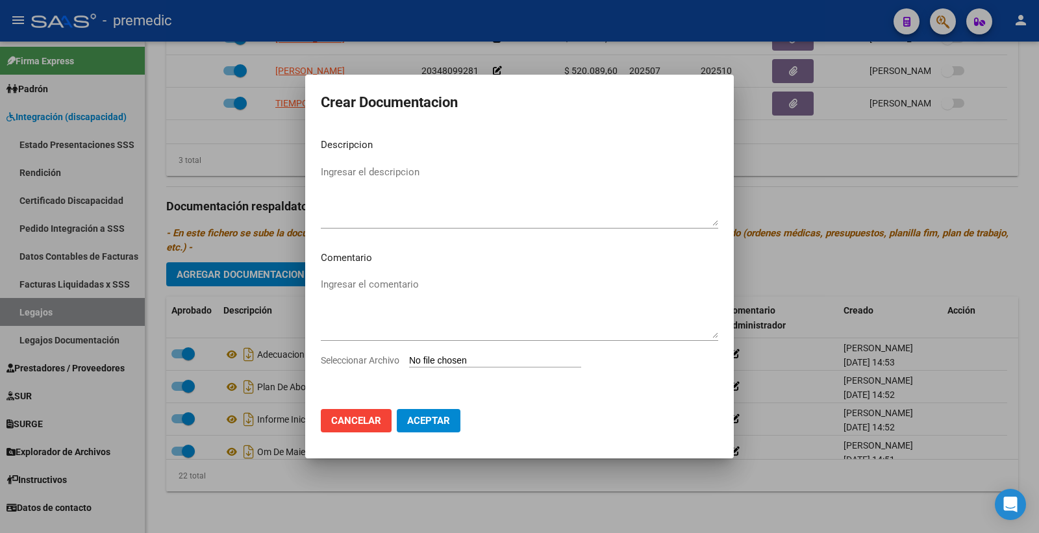
type input "C:\fakepath\ACTA ACUERDO MAIE.pdf"
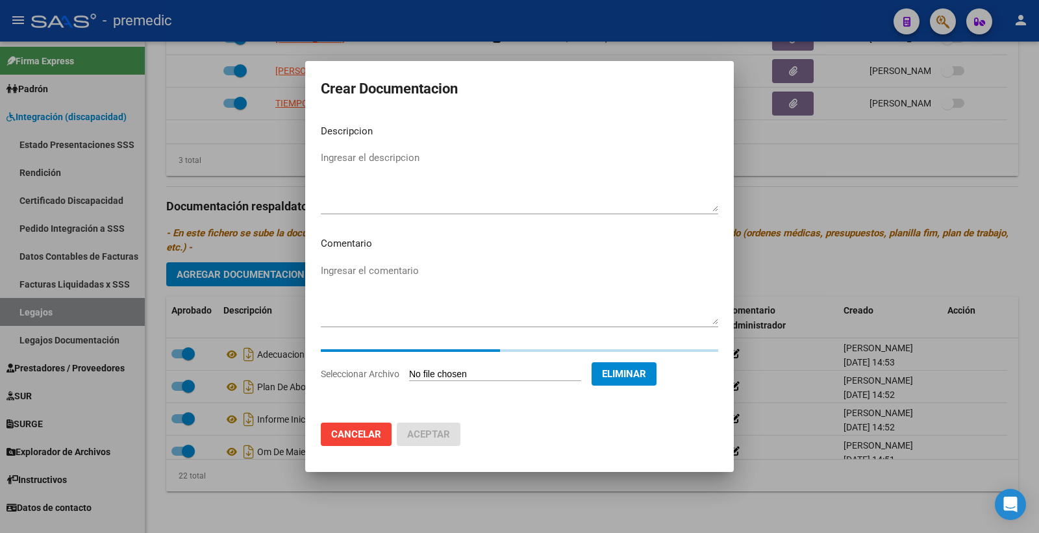
click at [361, 169] on textarea "Ingresar el descripcion" at bounding box center [519, 181] width 397 height 61
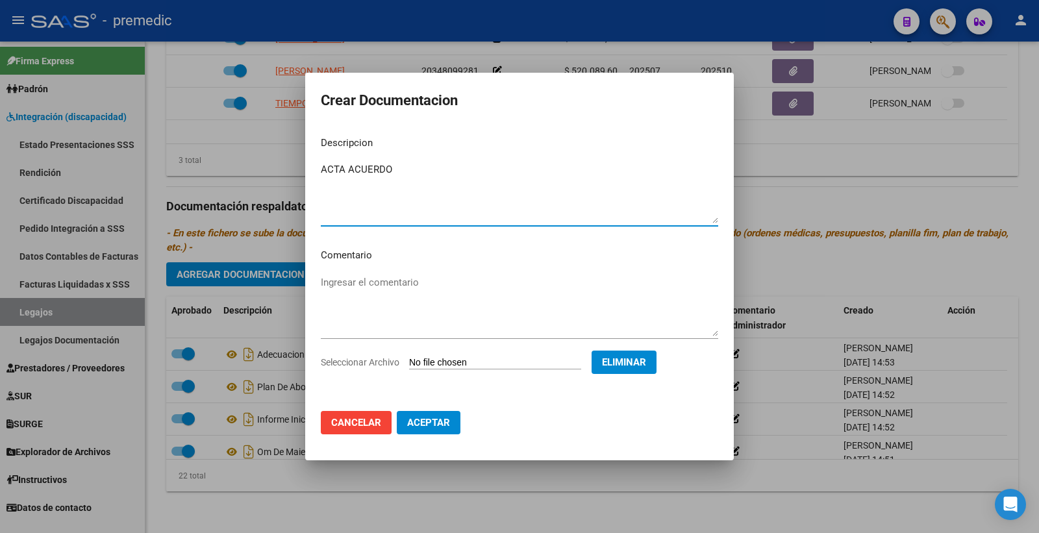
type textarea "ACTA ACUERDO"
click at [453, 414] on button "Aceptar" at bounding box center [429, 422] width 64 height 23
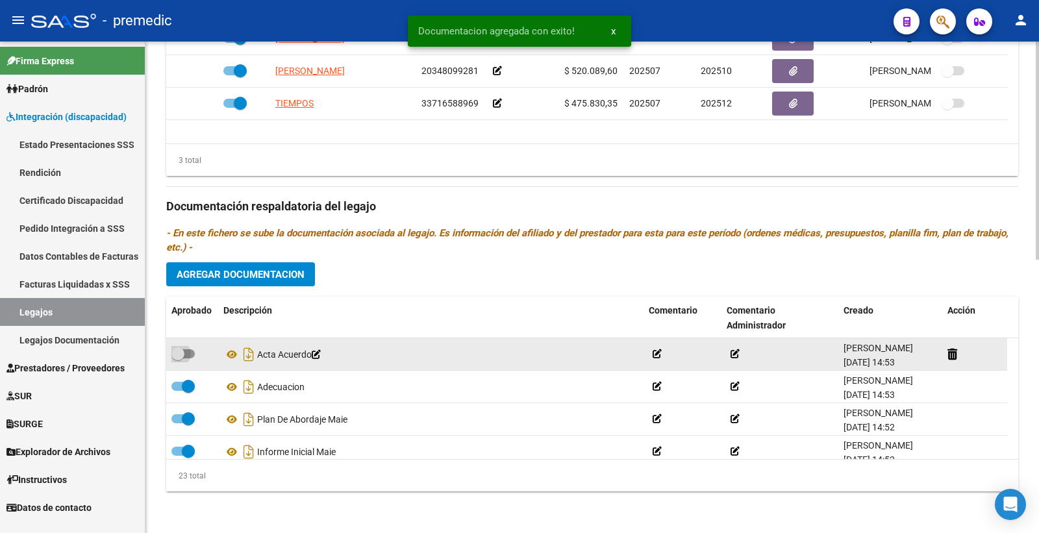
click at [179, 347] on span at bounding box center [177, 353] width 13 height 13
click at [178, 358] on input "checkbox" at bounding box center [177, 358] width 1 height 1
checkbox input "true"
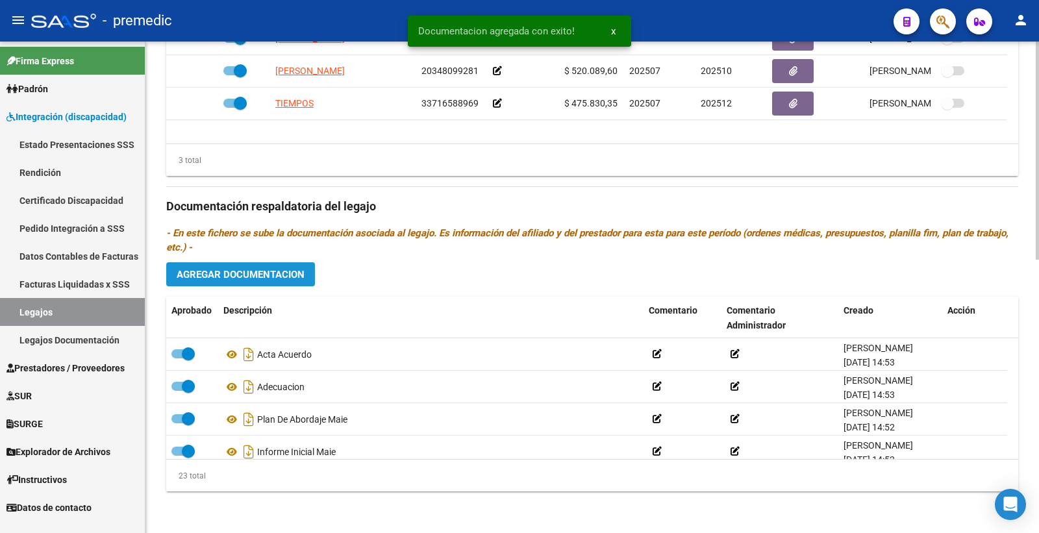
click at [276, 273] on span "Agregar Documentacion" at bounding box center [241, 275] width 128 height 12
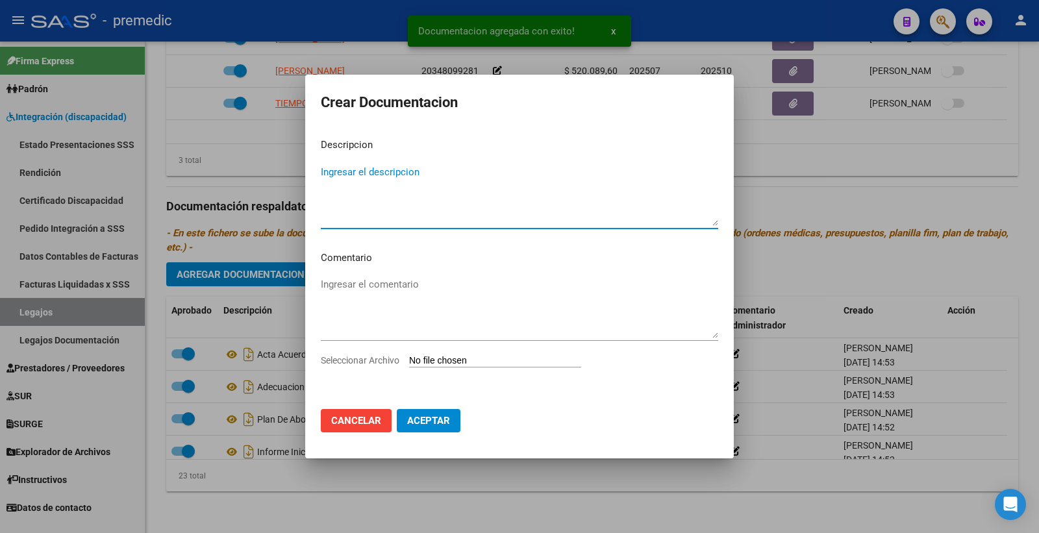
click at [466, 362] on input "Seleccionar Archivo" at bounding box center [495, 361] width 172 height 12
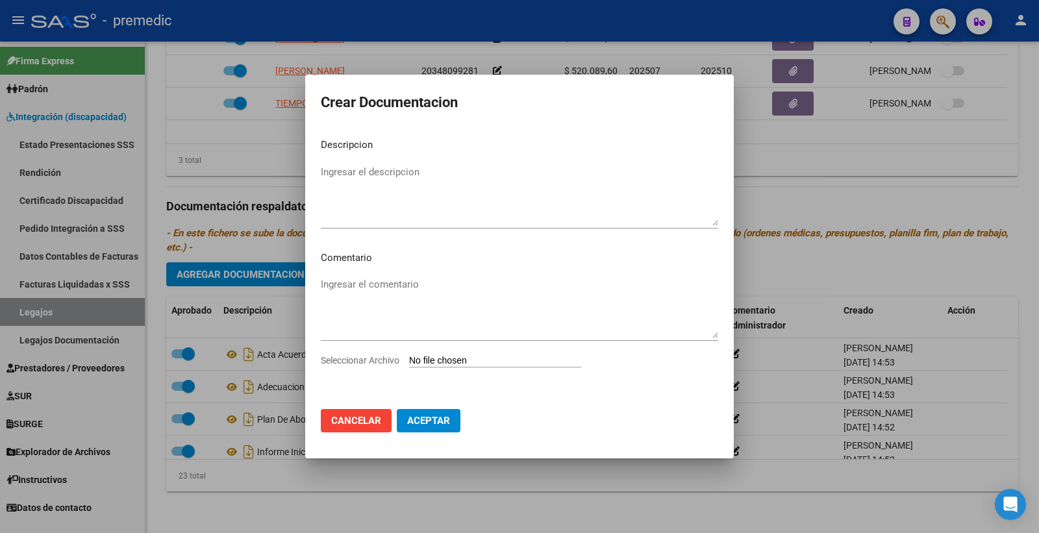
type input "C:\fakepath\PRESUPUESTO MAIE.pdf"
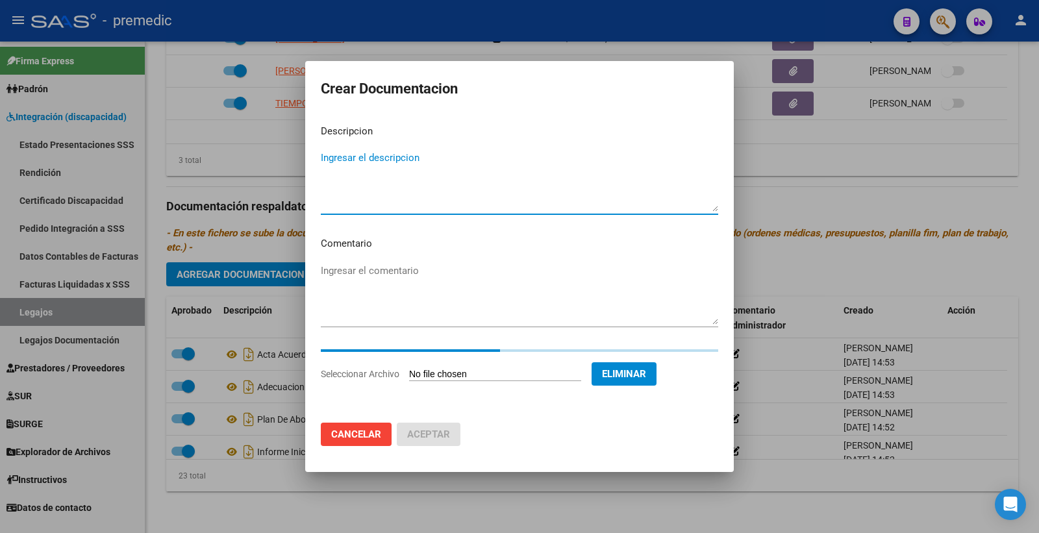
click at [423, 179] on textarea "Ingresar el descripcion" at bounding box center [519, 181] width 397 height 61
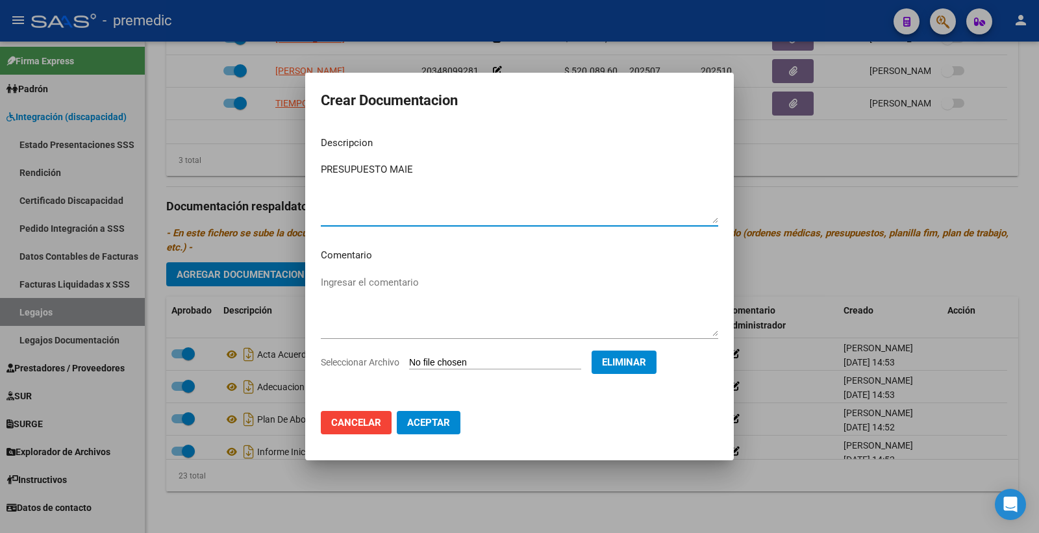
type textarea "PRESUPUESTO MAIE"
click at [420, 421] on span "Aceptar" at bounding box center [428, 423] width 43 height 12
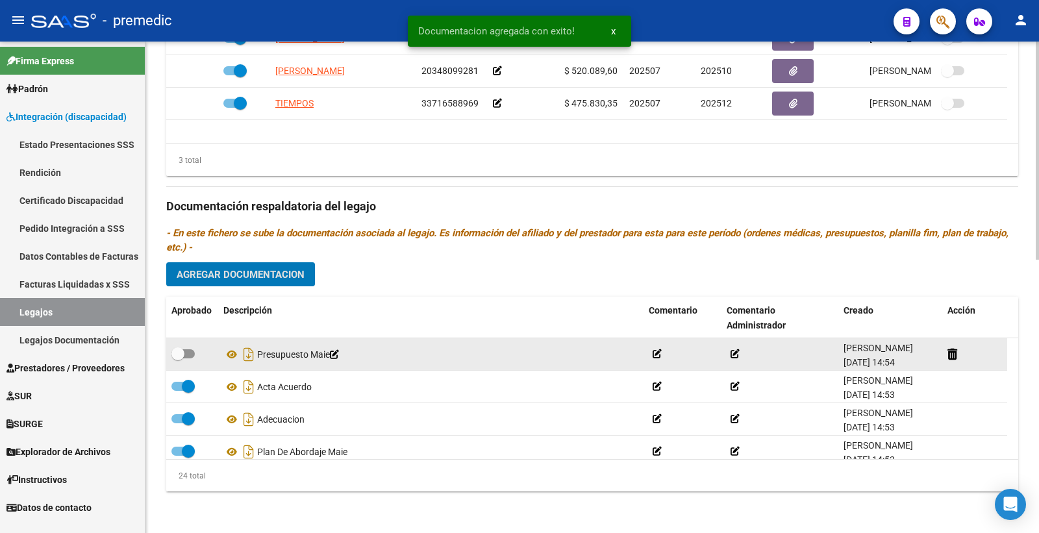
click at [185, 355] on span at bounding box center [182, 353] width 23 height 9
click at [178, 358] on input "checkbox" at bounding box center [177, 358] width 1 height 1
checkbox input "true"
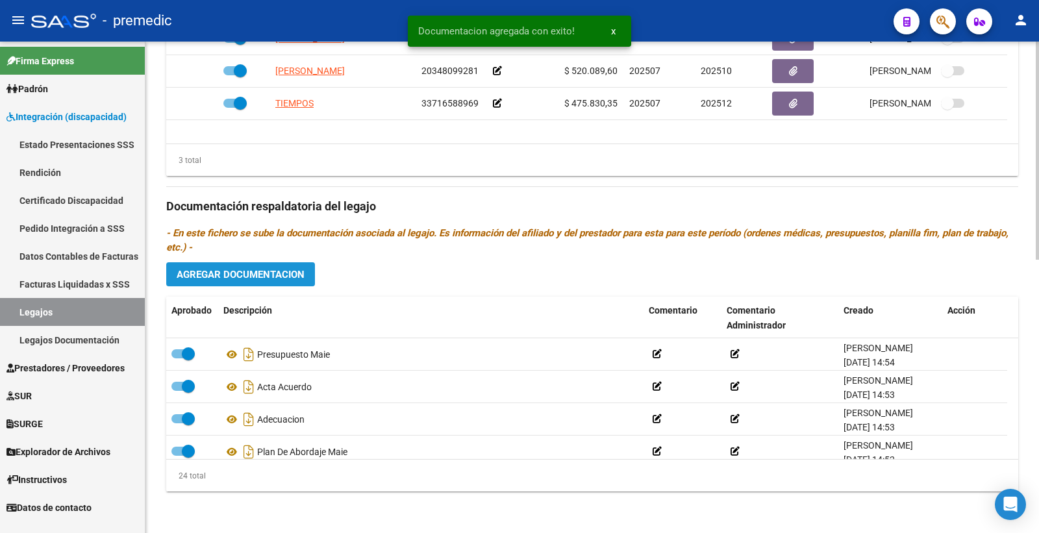
click at [287, 270] on span "Agregar Documentacion" at bounding box center [241, 275] width 128 height 12
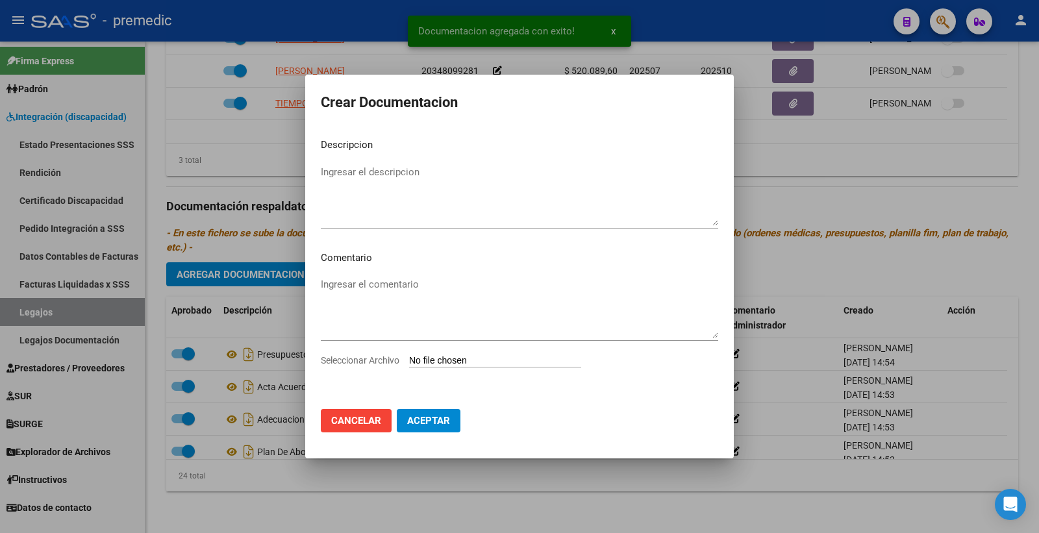
click at [483, 358] on input "Seleccionar Archivo" at bounding box center [495, 361] width 172 height 12
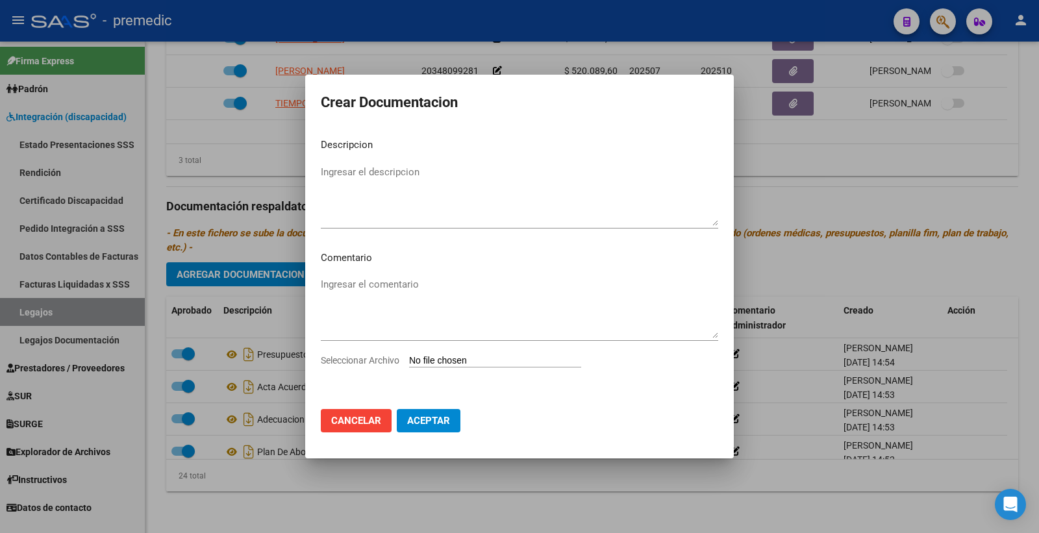
type input "C:\fakepath\DATOS DEL PRESTADOR.pdf"
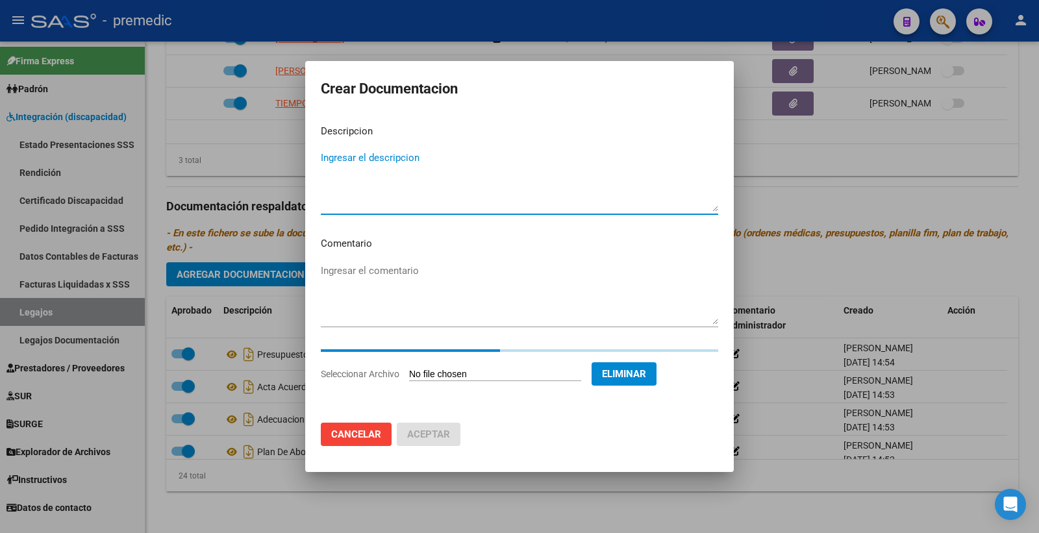
click at [381, 179] on textarea "Ingresar el descripcion" at bounding box center [519, 181] width 397 height 61
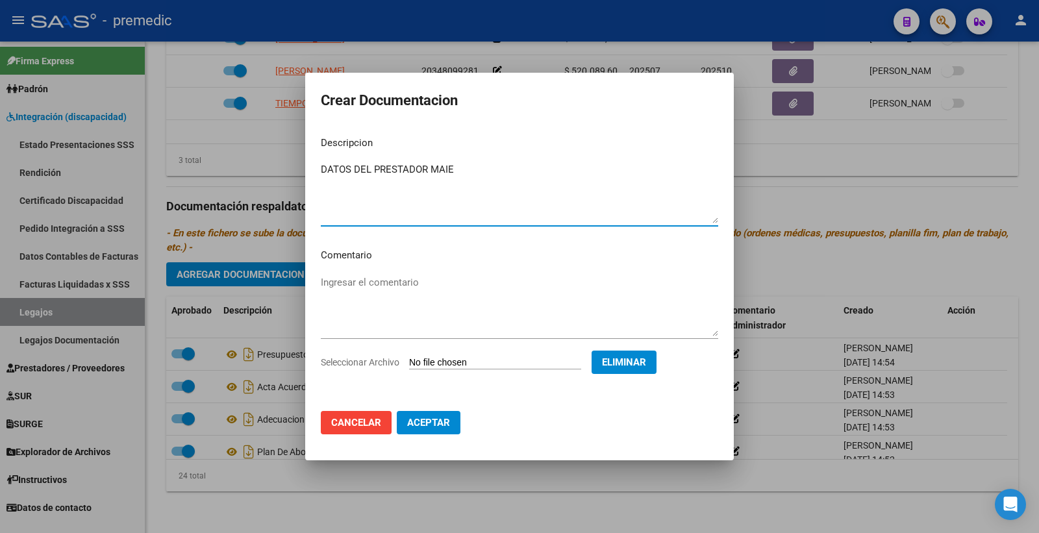
type textarea "DATOS DEL PRESTADOR MAIE"
click at [431, 413] on button "Aceptar" at bounding box center [429, 422] width 64 height 23
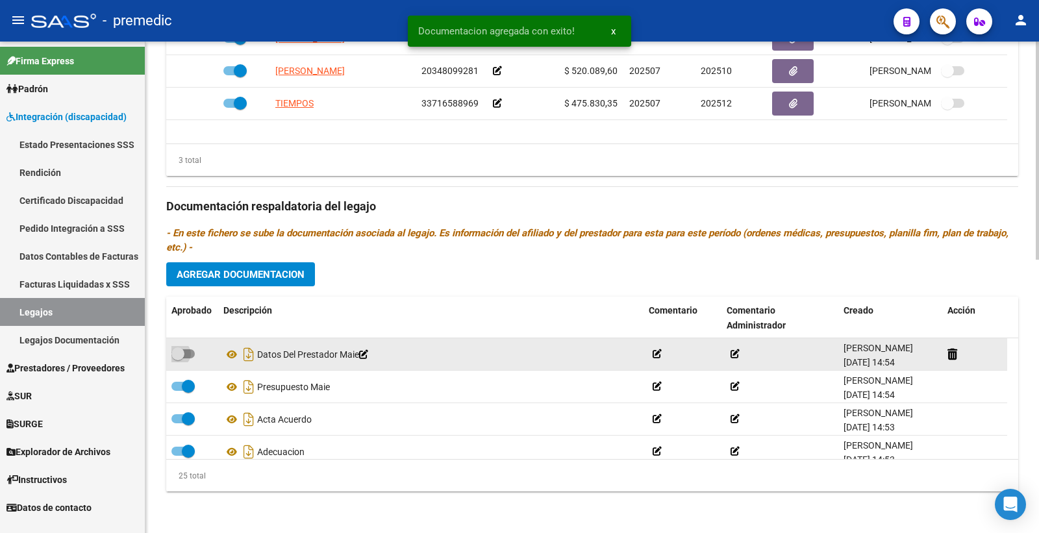
click at [189, 355] on span at bounding box center [182, 353] width 23 height 9
click at [178, 358] on input "checkbox" at bounding box center [177, 358] width 1 height 1
checkbox input "true"
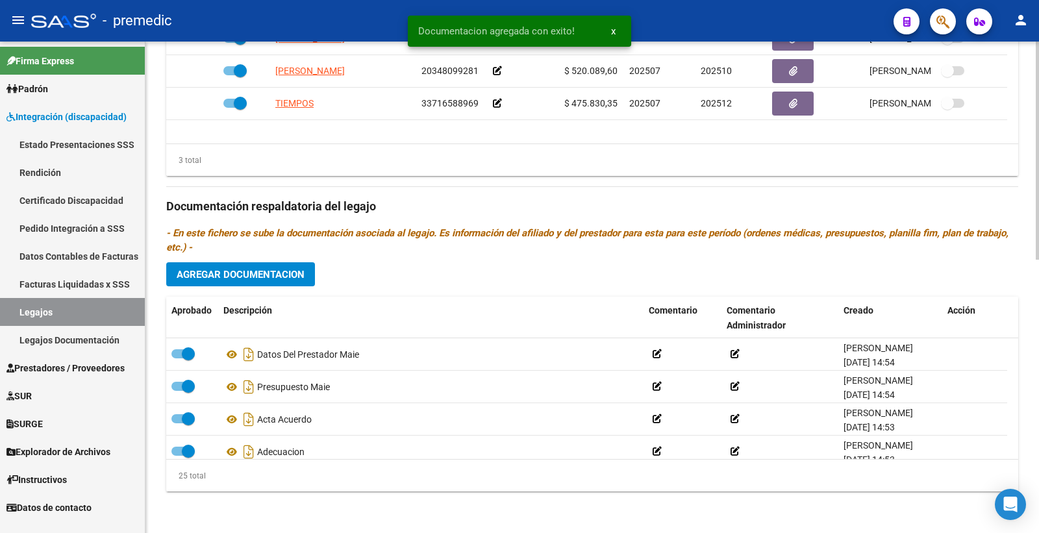
click at [263, 263] on button "Agregar Documentacion" at bounding box center [240, 274] width 149 height 24
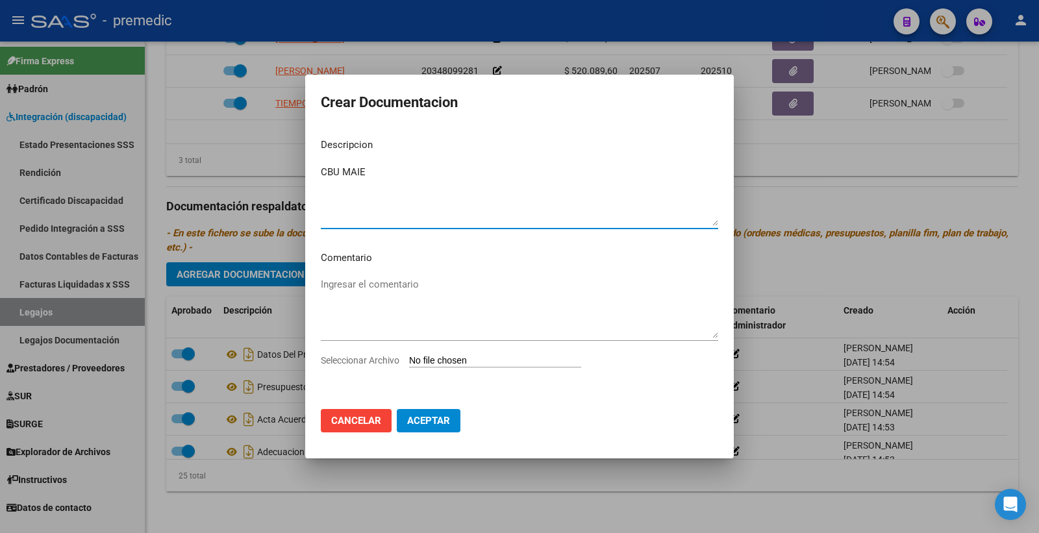
type textarea "CBU MAIE"
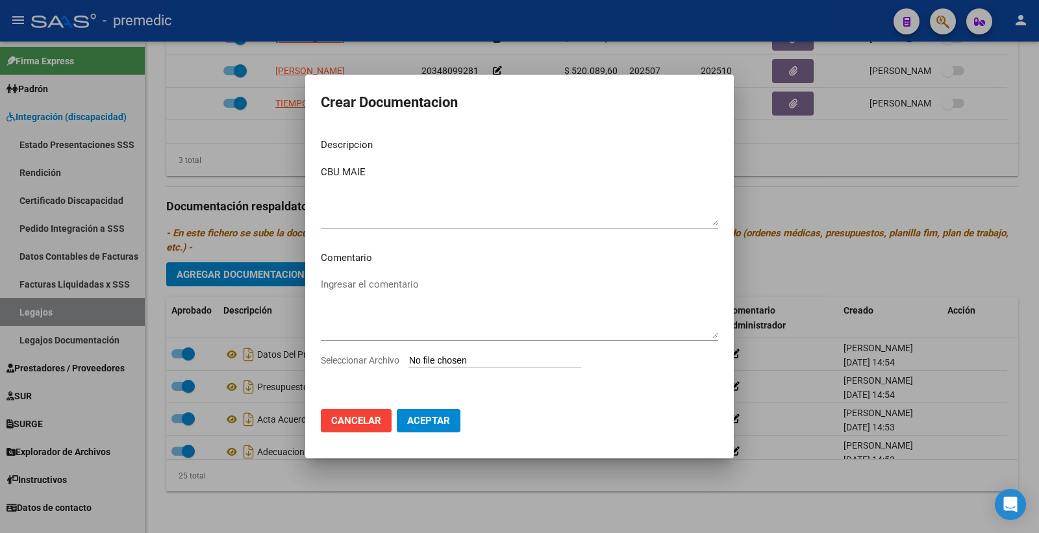
click at [442, 372] on div "Seleccionar Archivo" at bounding box center [519, 365] width 397 height 25
click at [445, 367] on input "Seleccionar Archivo" at bounding box center [495, 361] width 172 height 12
type input "C:\fakepath\CBU.pdf"
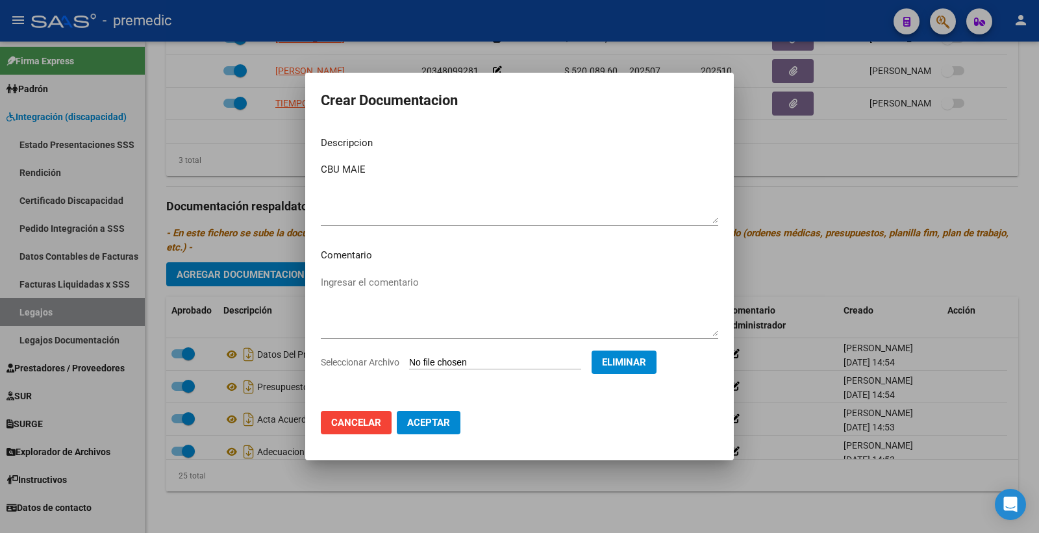
click at [445, 427] on span "Aceptar" at bounding box center [428, 423] width 43 height 12
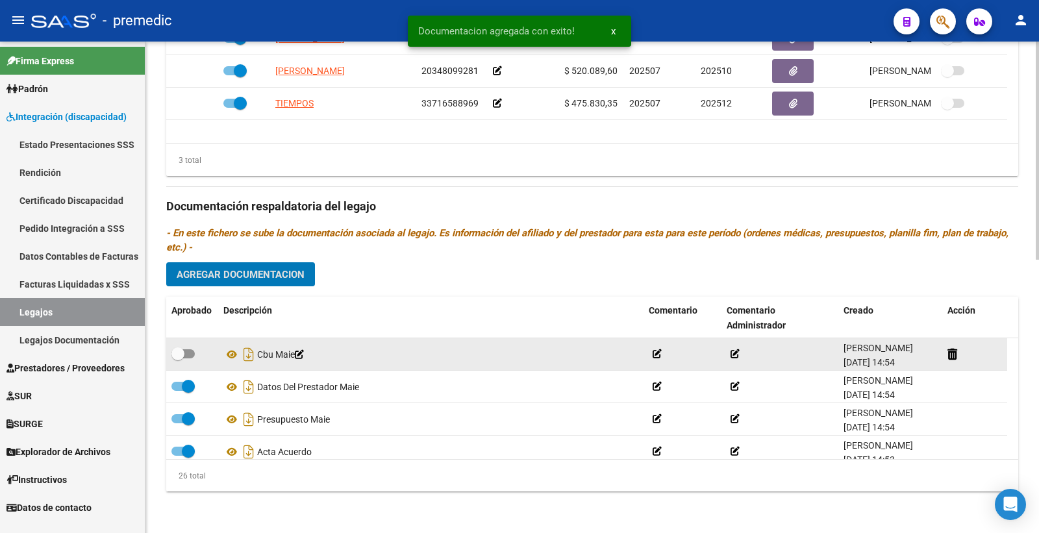
click at [186, 351] on span at bounding box center [182, 353] width 23 height 9
click at [178, 358] on input "checkbox" at bounding box center [177, 358] width 1 height 1
checkbox input "true"
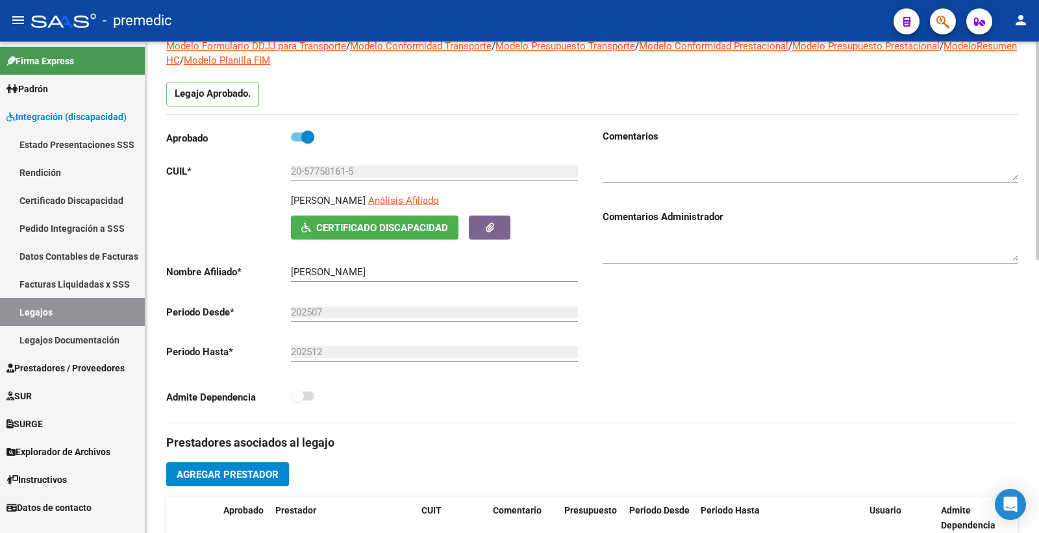
scroll to position [86, 0]
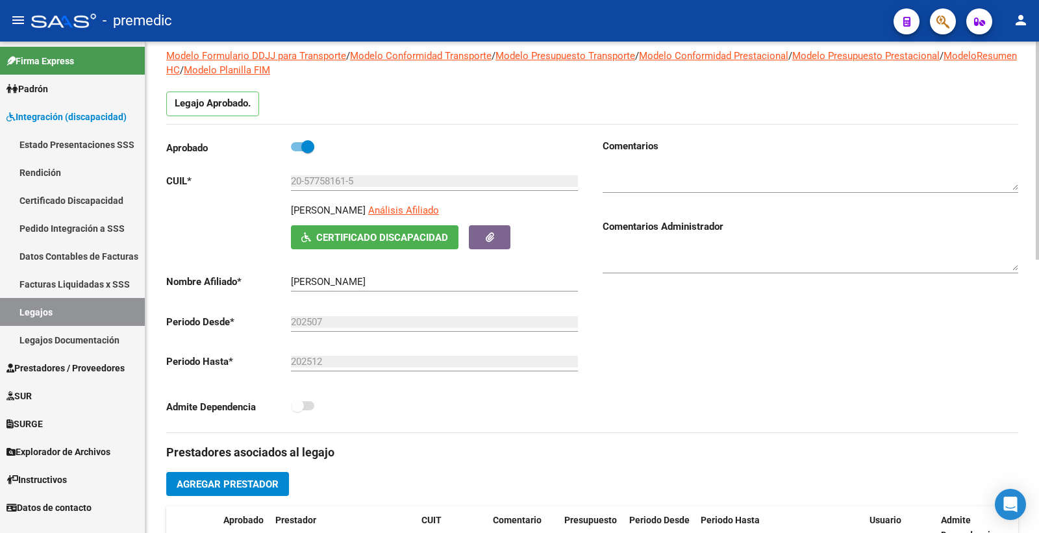
click at [1038, 90] on div at bounding box center [1037, 189] width 3 height 218
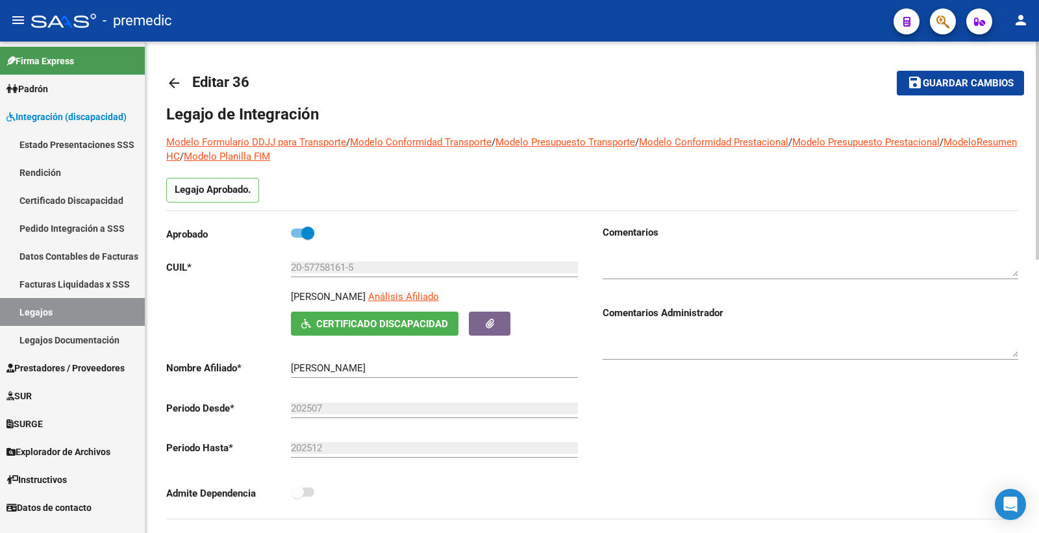
click at [955, 79] on span "Guardar cambios" at bounding box center [968, 84] width 91 height 12
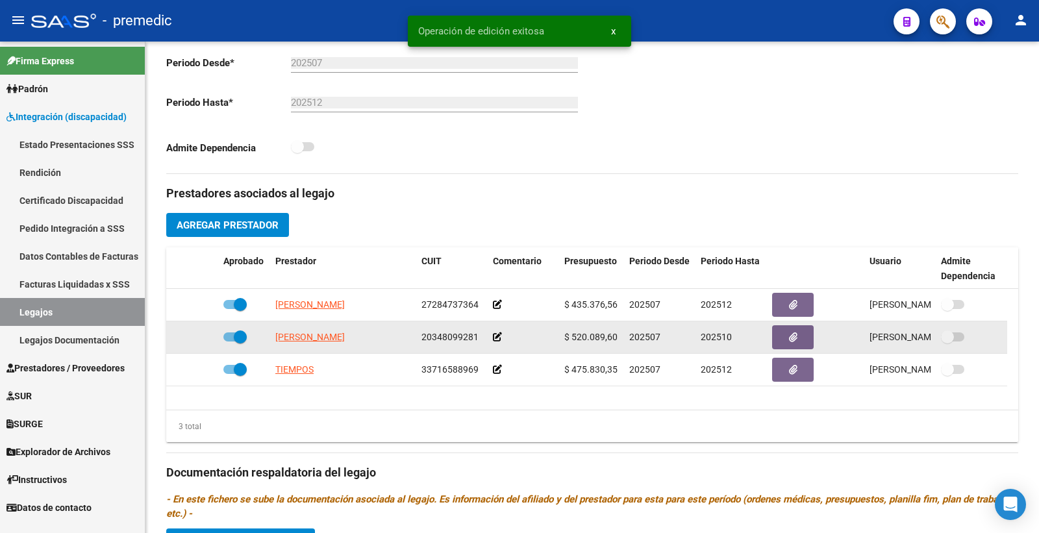
scroll to position [360, 0]
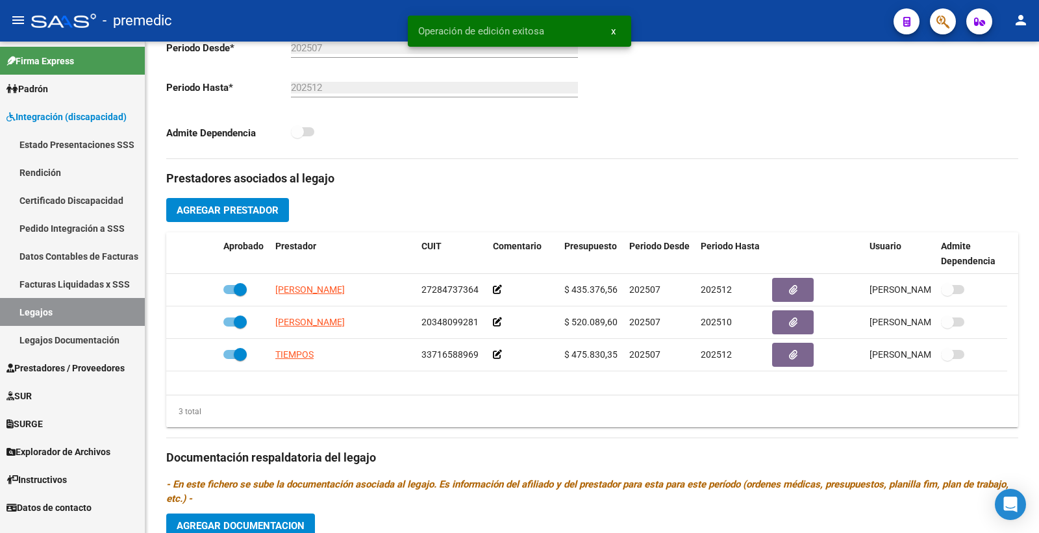
click at [87, 312] on link "Legajos" at bounding box center [72, 312] width 145 height 28
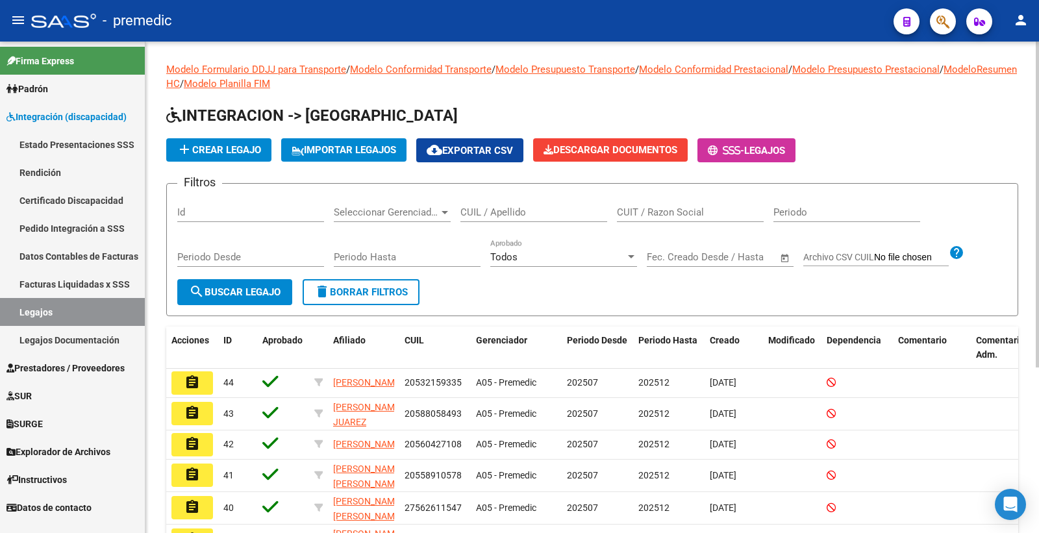
click at [912, 121] on h1 "INTEGRACION -> [GEOGRAPHIC_DATA]" at bounding box center [592, 116] width 852 height 23
click at [222, 159] on button "add Crear Legajo" at bounding box center [218, 149] width 105 height 23
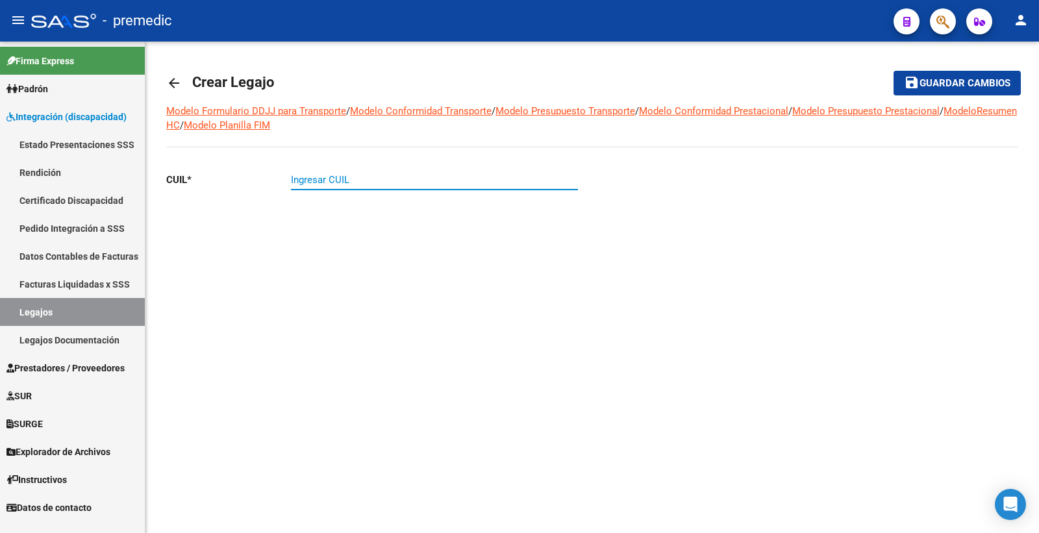
paste input "text"
drag, startPoint x: 315, startPoint y: 166, endPoint x: 312, endPoint y: 177, distance: 12.0
paste input "20-56191321-9"
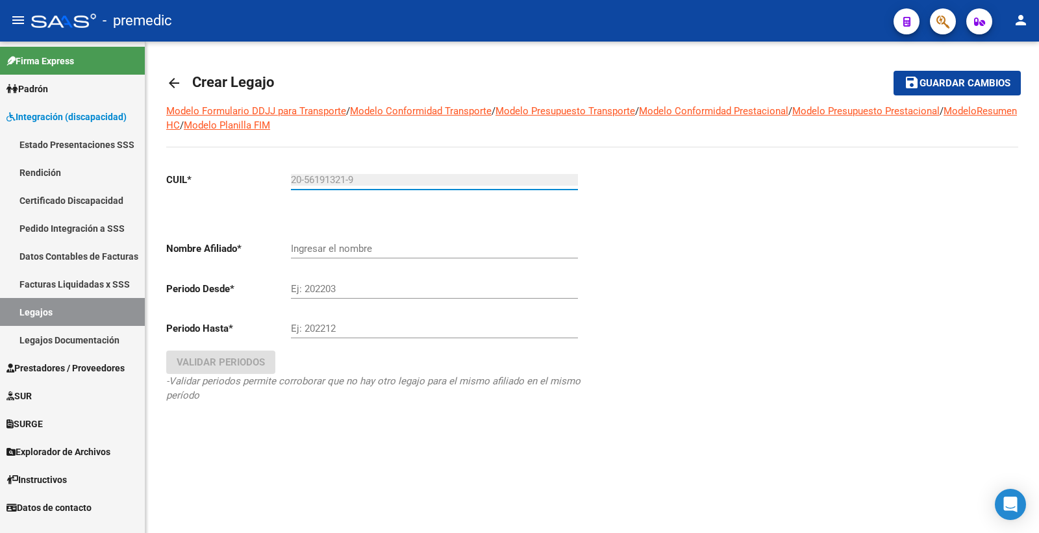
type input "20-56191321-9"
click at [308, 240] on div "Ingresar el nombre" at bounding box center [434, 245] width 287 height 28
type input "[PERSON_NAME]"
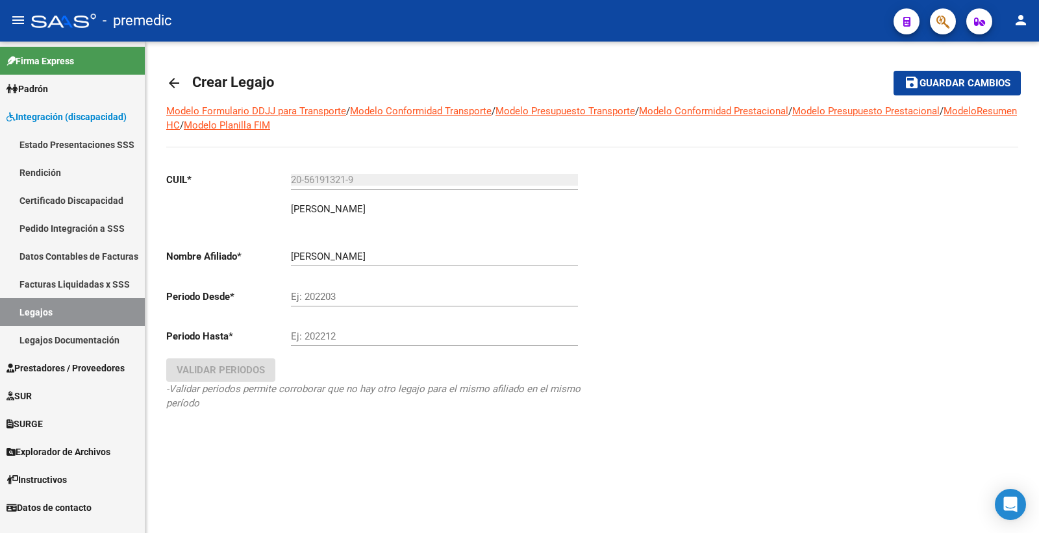
click at [334, 310] on div "Ej: 202203" at bounding box center [434, 299] width 287 height 40
click at [335, 297] on input "Ej: 202203" at bounding box center [434, 297] width 287 height 12
type input "202507"
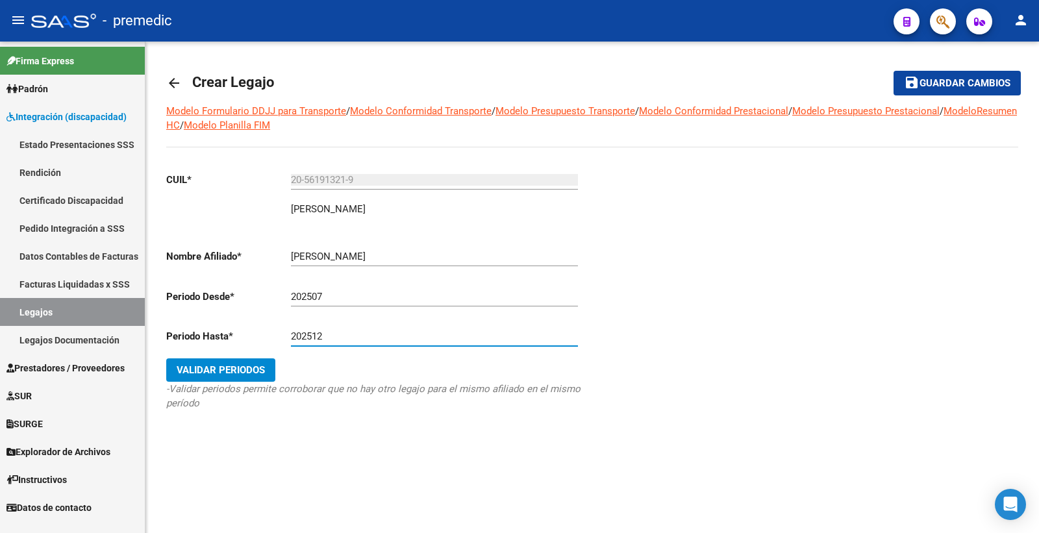
type input "202512"
click at [251, 368] on span "Validar Periodos" at bounding box center [221, 370] width 88 height 12
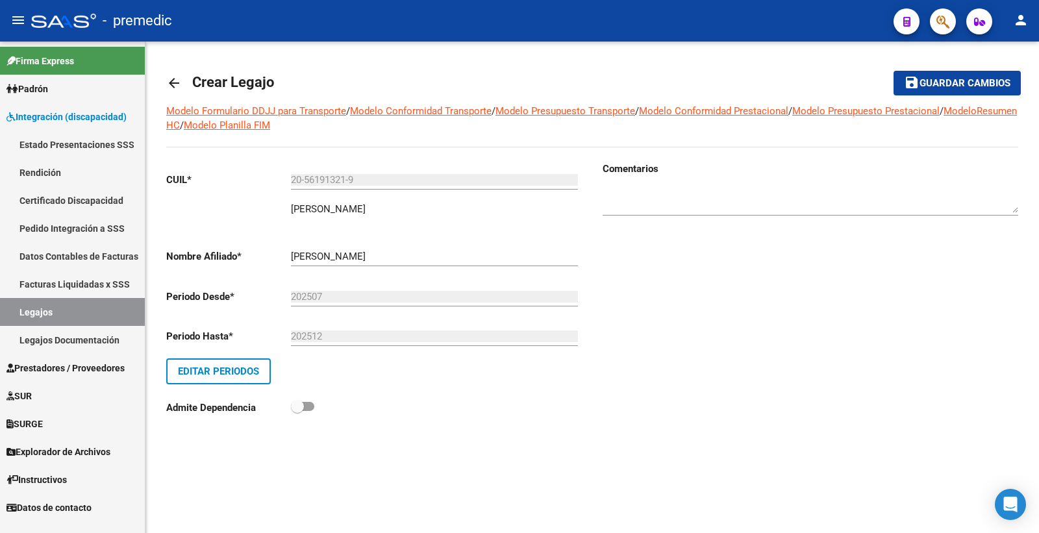
click at [972, 77] on span "save Guardar cambios" at bounding box center [957, 83] width 107 height 12
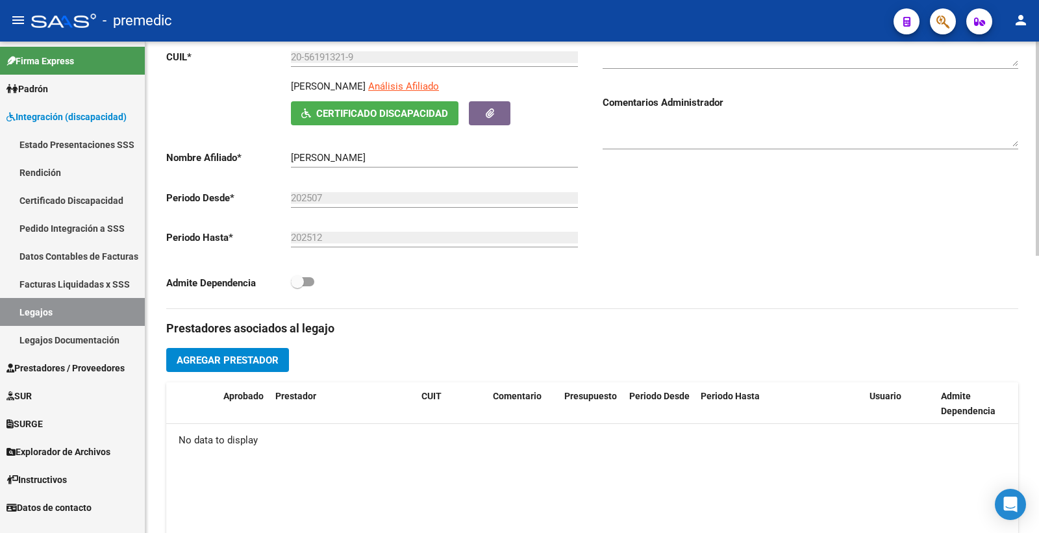
scroll to position [288, 0]
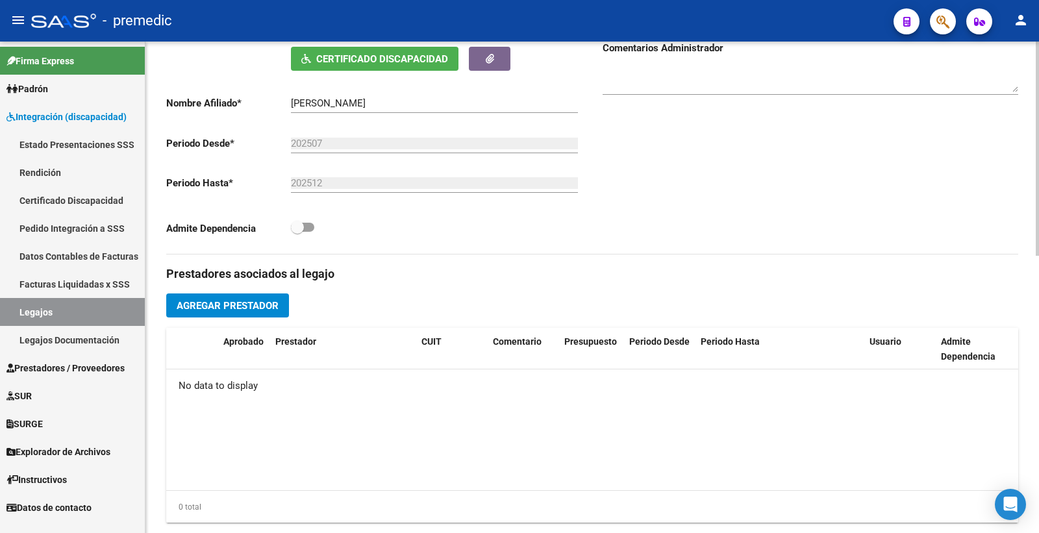
click at [218, 308] on span "Agregar Prestador" at bounding box center [228, 306] width 102 height 12
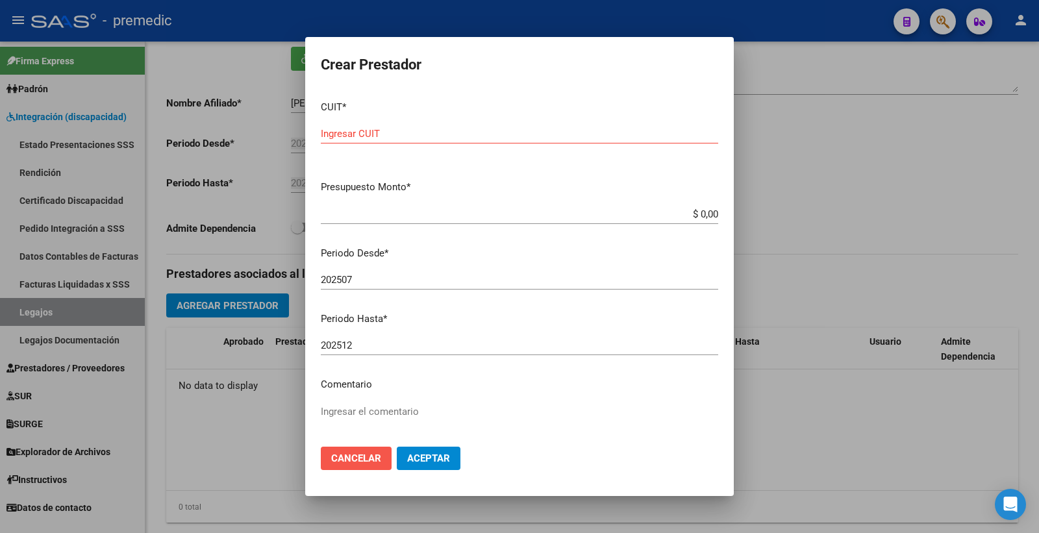
click at [364, 453] on span "Cancelar" at bounding box center [356, 459] width 50 height 12
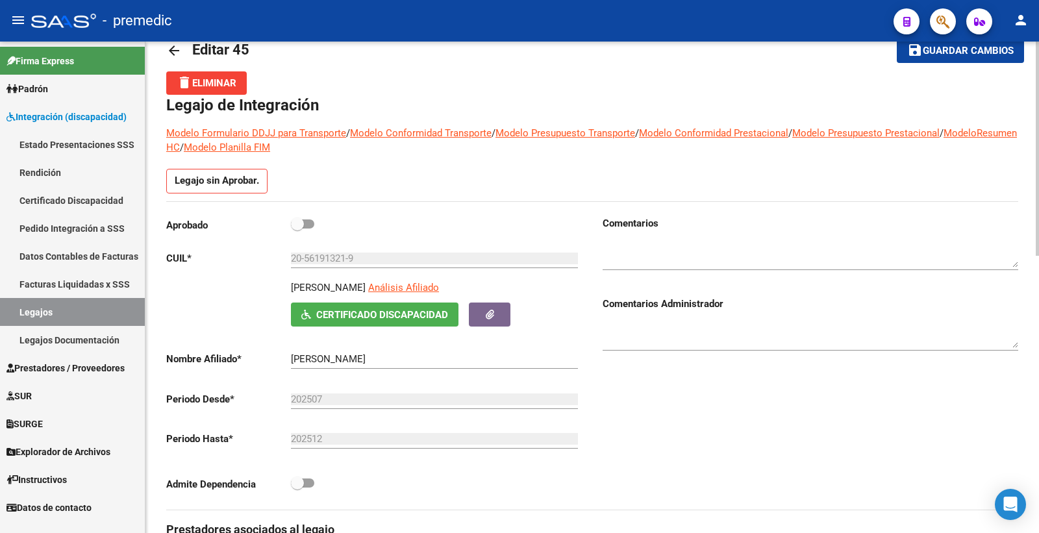
scroll to position [0, 0]
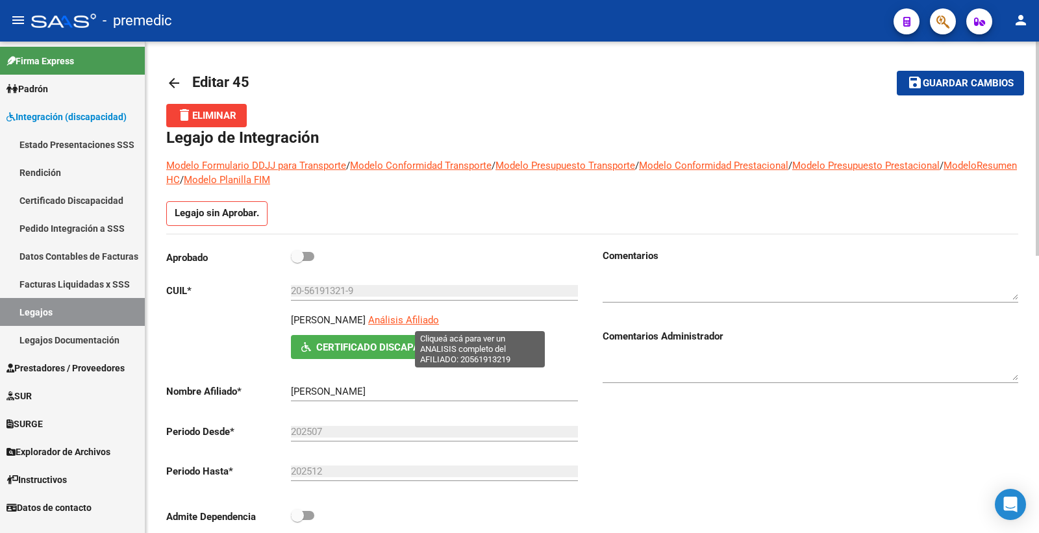
click at [439, 322] on span "Análisis Afiliado" at bounding box center [403, 320] width 71 height 12
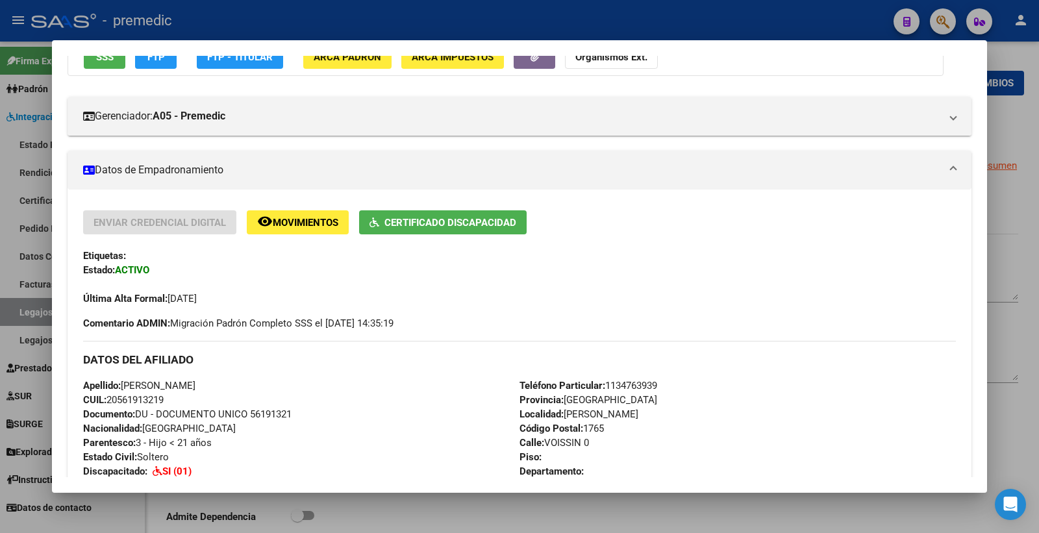
scroll to position [72, 0]
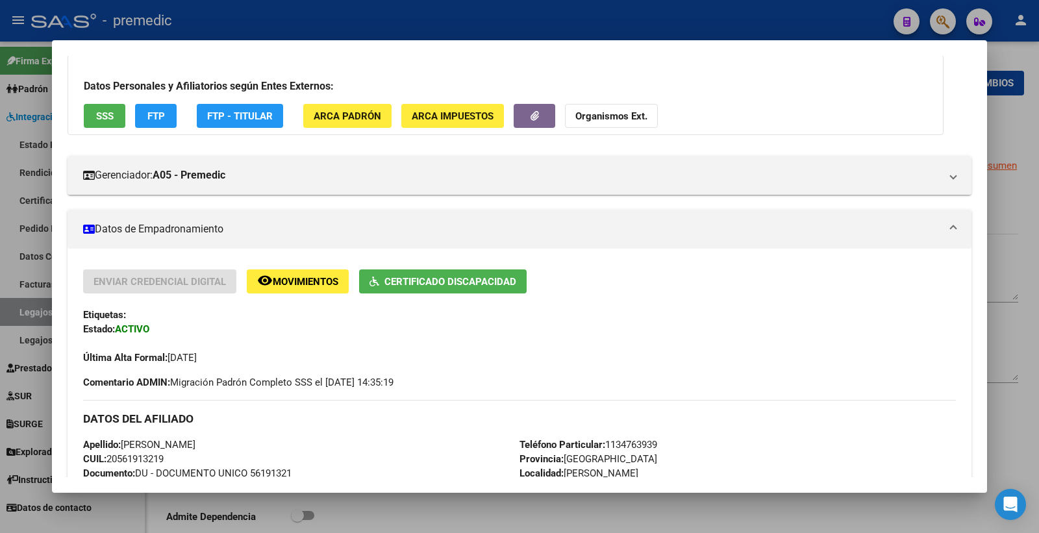
click at [144, 116] on button "FTP" at bounding box center [156, 116] width 42 height 24
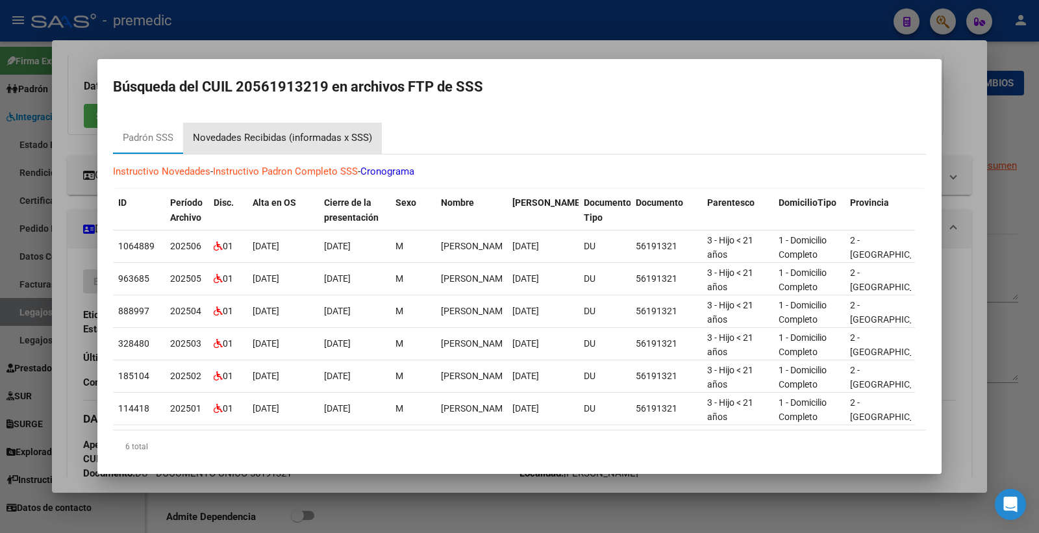
click at [295, 136] on div "Novedades Recibidas (informadas x SSS)" at bounding box center [282, 138] width 179 height 15
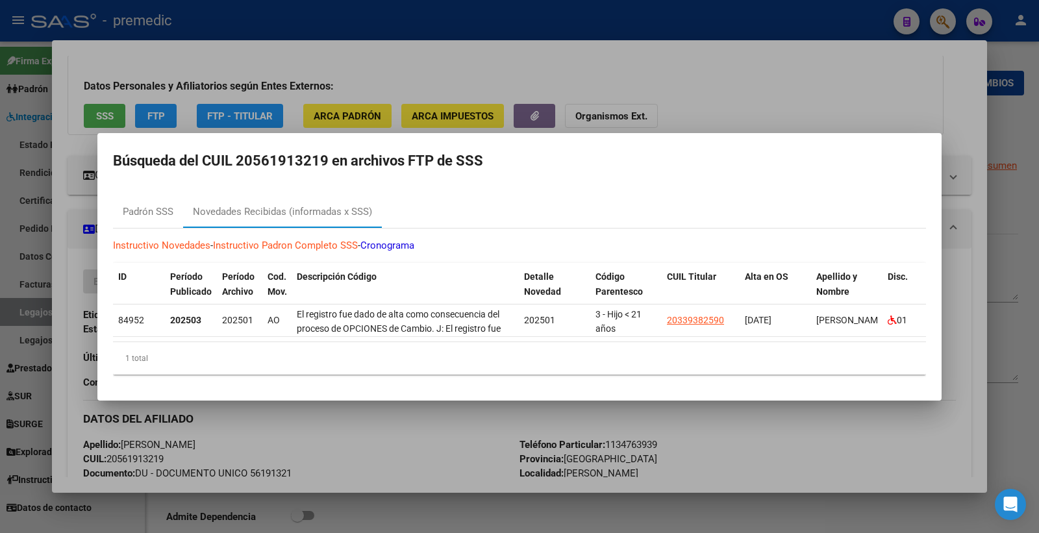
click at [942, 88] on div at bounding box center [519, 266] width 1039 height 533
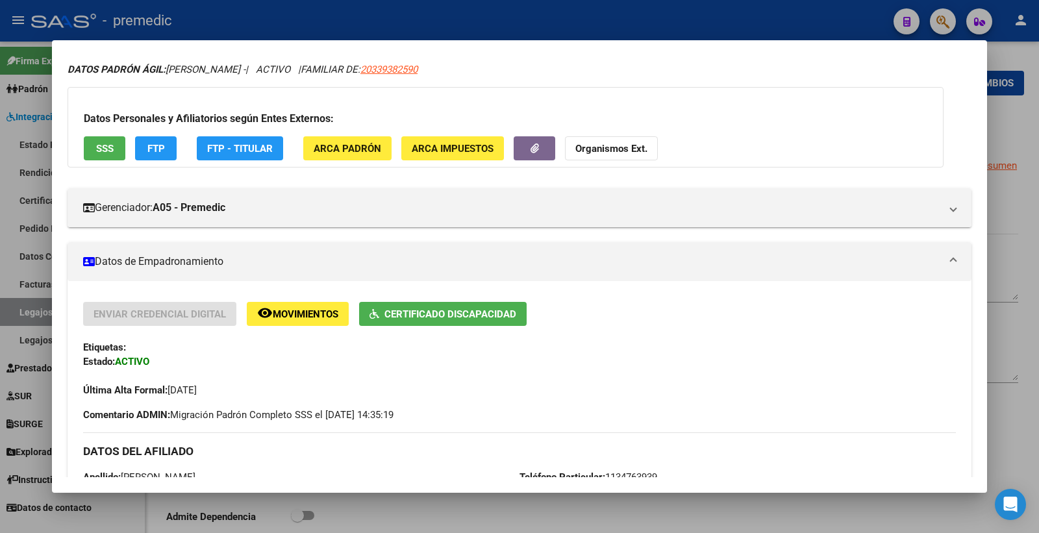
scroll to position [0, 0]
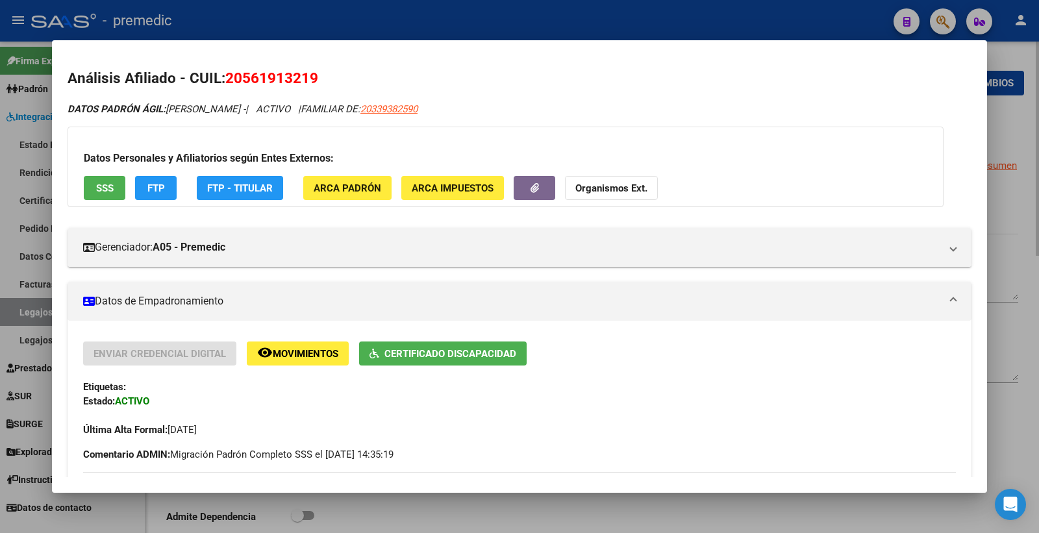
click at [1027, 145] on div at bounding box center [519, 266] width 1039 height 533
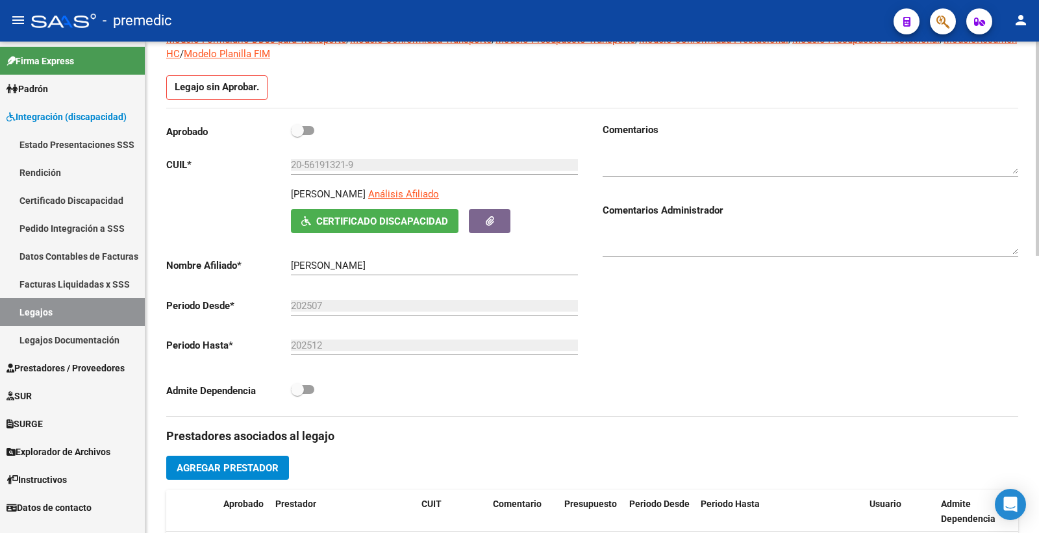
scroll to position [144, 0]
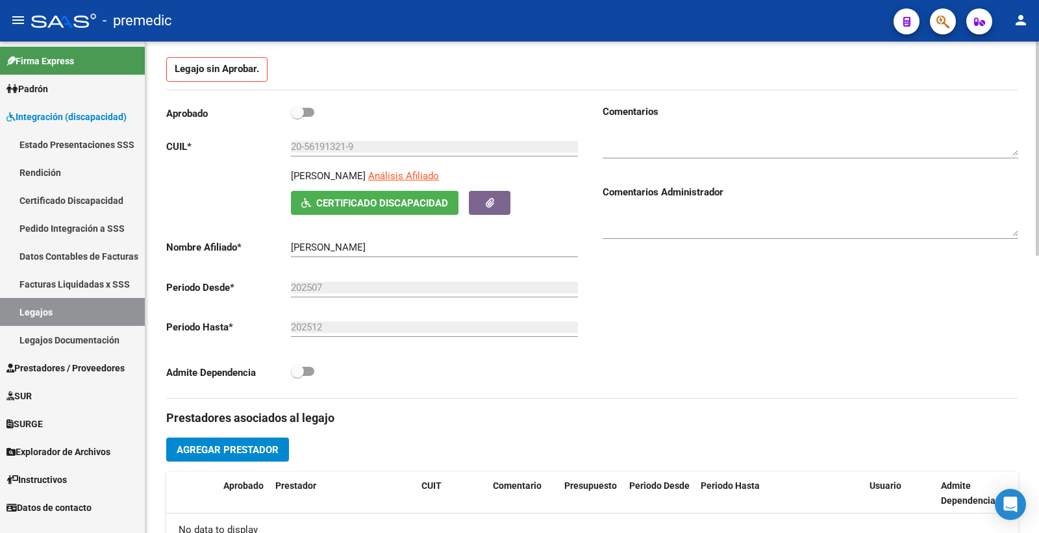
click at [270, 449] on span "Agregar Prestador" at bounding box center [228, 450] width 102 height 12
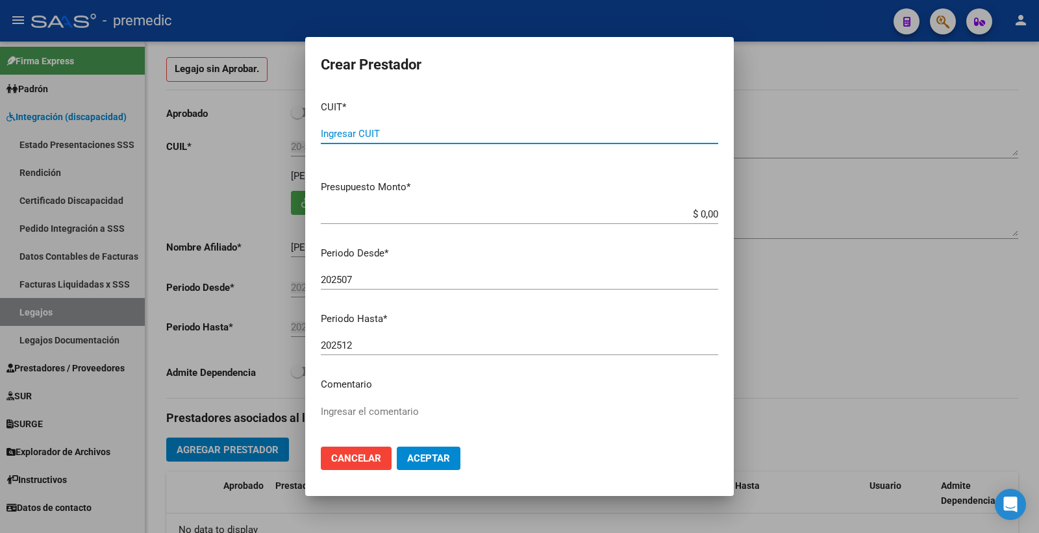
click at [329, 462] on button "Cancelar" at bounding box center [356, 458] width 71 height 23
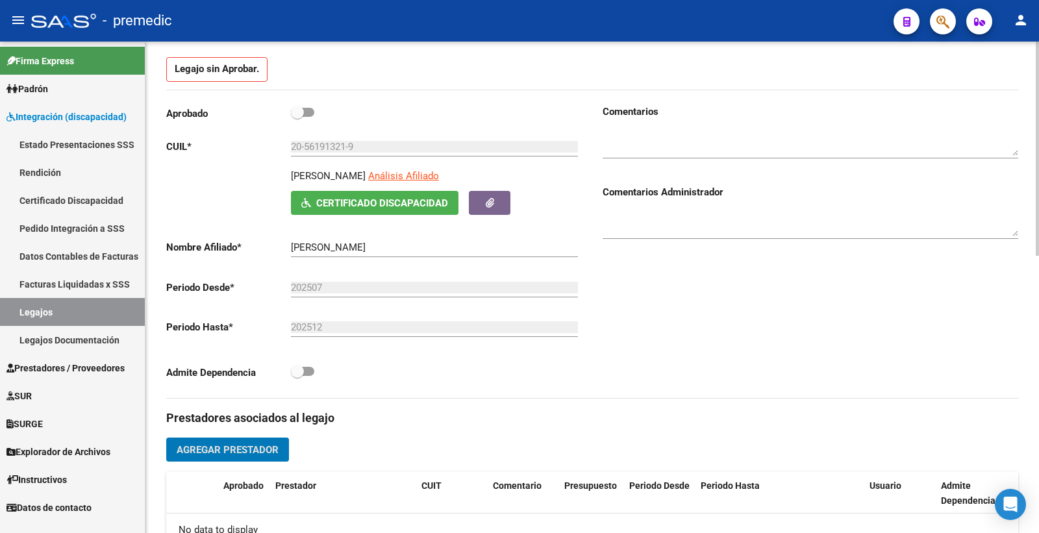
scroll to position [288, 0]
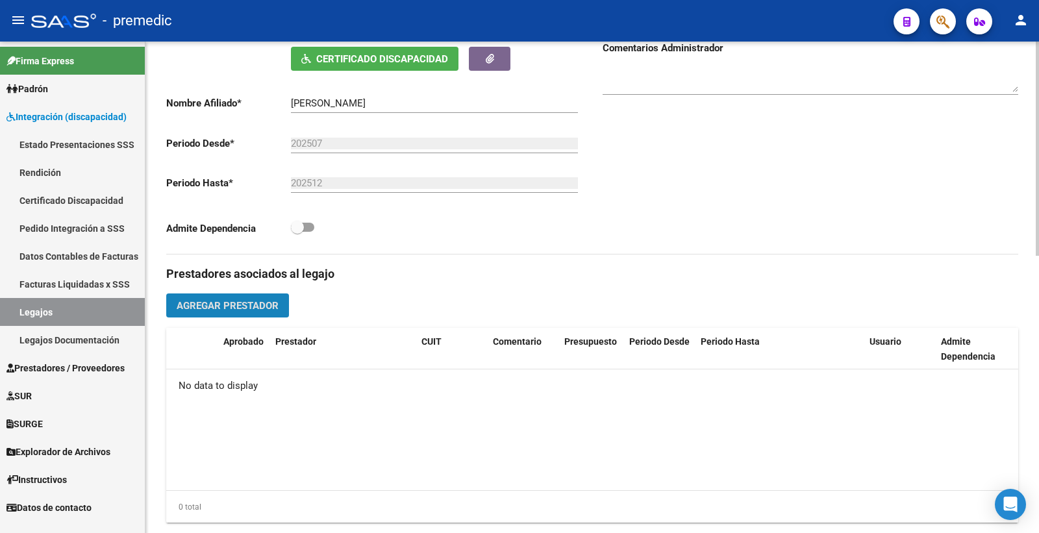
click at [242, 299] on button "Agregar Prestador" at bounding box center [227, 306] width 123 height 24
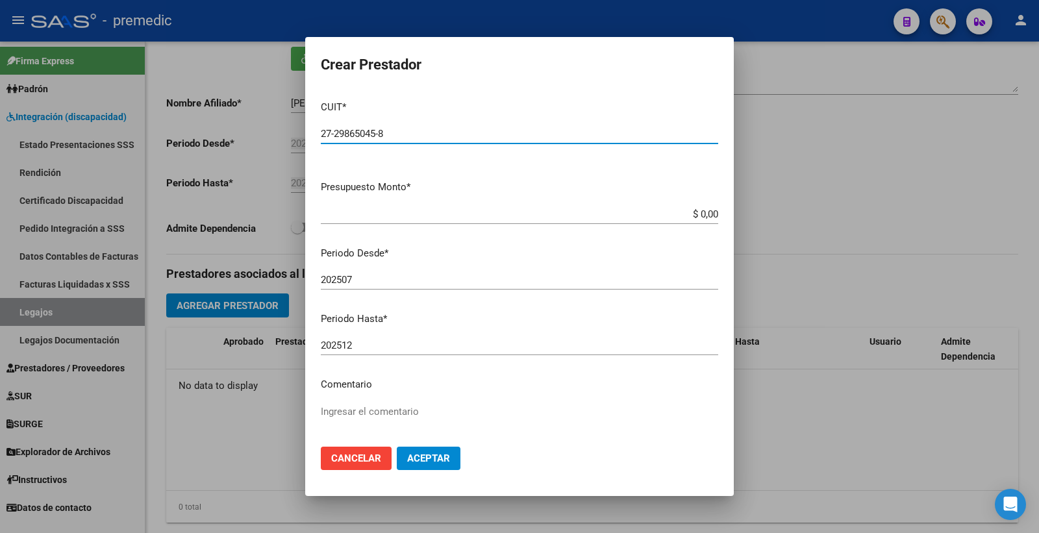
type input "27-29865045-8"
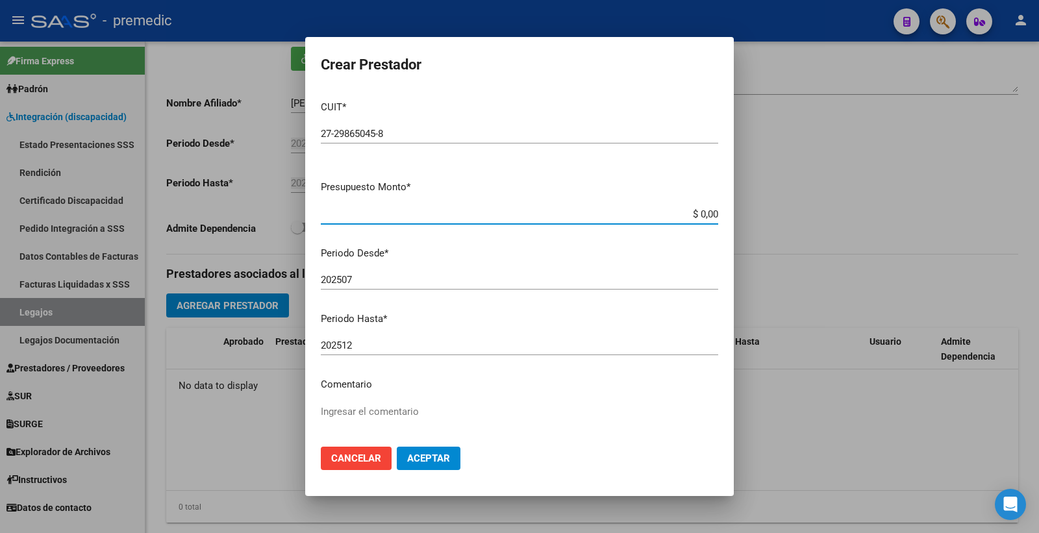
click at [681, 218] on input "$ 0,00" at bounding box center [519, 214] width 397 height 12
click at [779, 210] on div at bounding box center [519, 266] width 1039 height 533
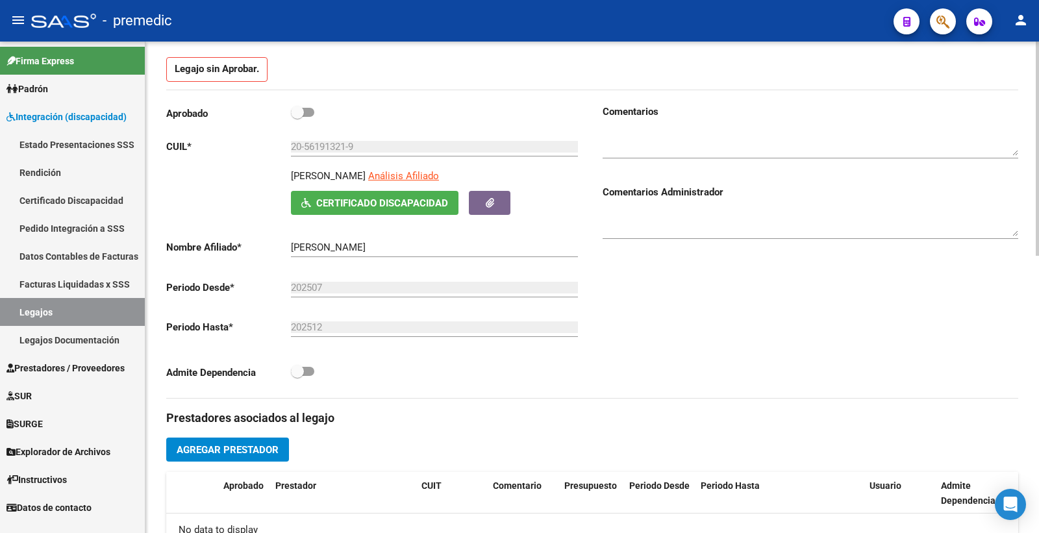
scroll to position [216, 0]
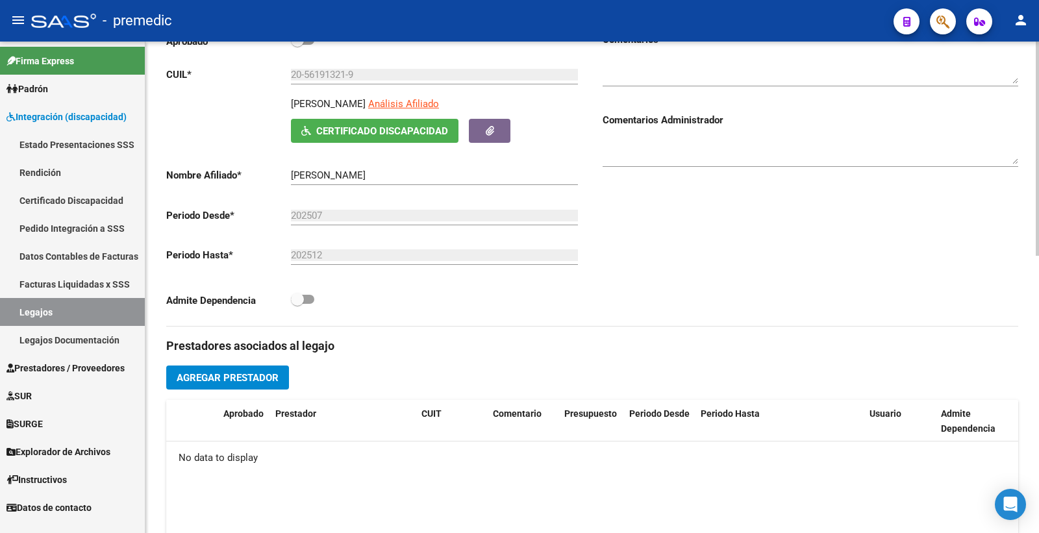
click at [227, 383] on span "Agregar Prestador" at bounding box center [228, 378] width 102 height 12
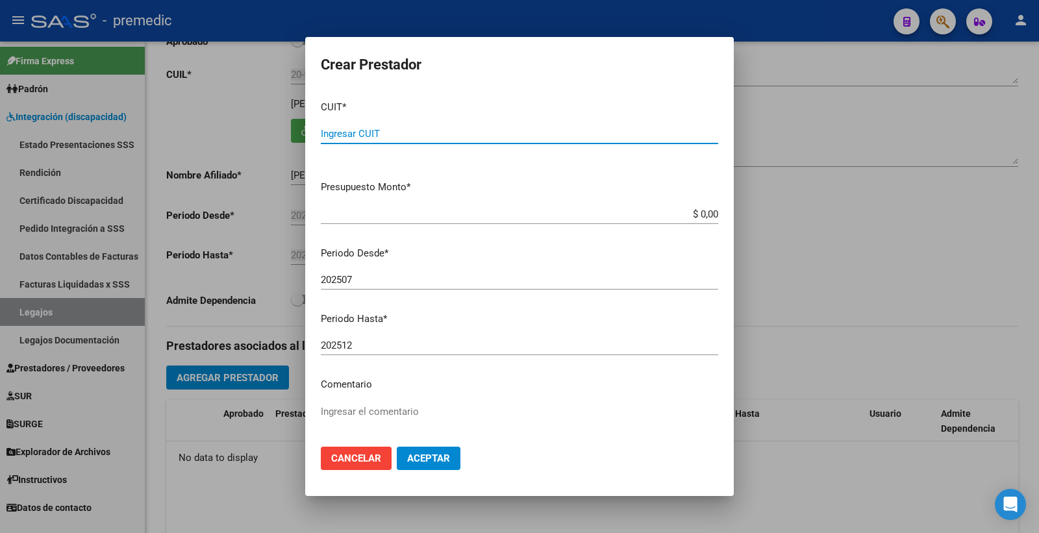
click at [709, 206] on mat-dialog-content "CUIT * Ingresar CUIT Presupuesto Monto * $ 0,00 Ingresar el monto Periodo Desde…" at bounding box center [519, 263] width 429 height 347
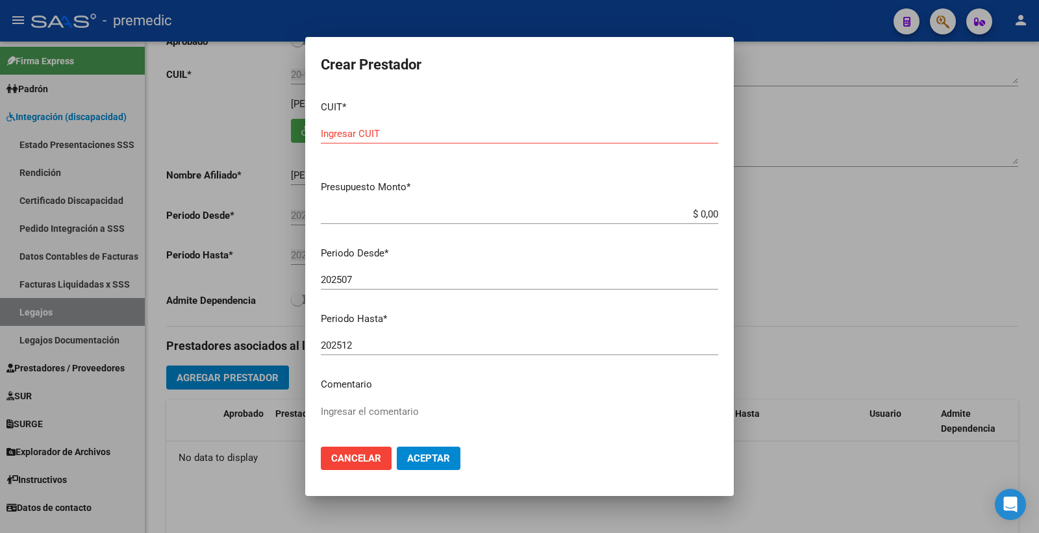
click at [707, 206] on mat-dialog-content "CUIT * Ingresar CUIT Presupuesto Monto * $ 0,00 Ingresar el monto Periodo Desde…" at bounding box center [519, 263] width 429 height 347
click at [651, 101] on p "CUIT *" at bounding box center [519, 107] width 397 height 15
click at [667, 124] on div "Ingresar CUIT" at bounding box center [519, 133] width 397 height 19
paste input "27-29865045-8"
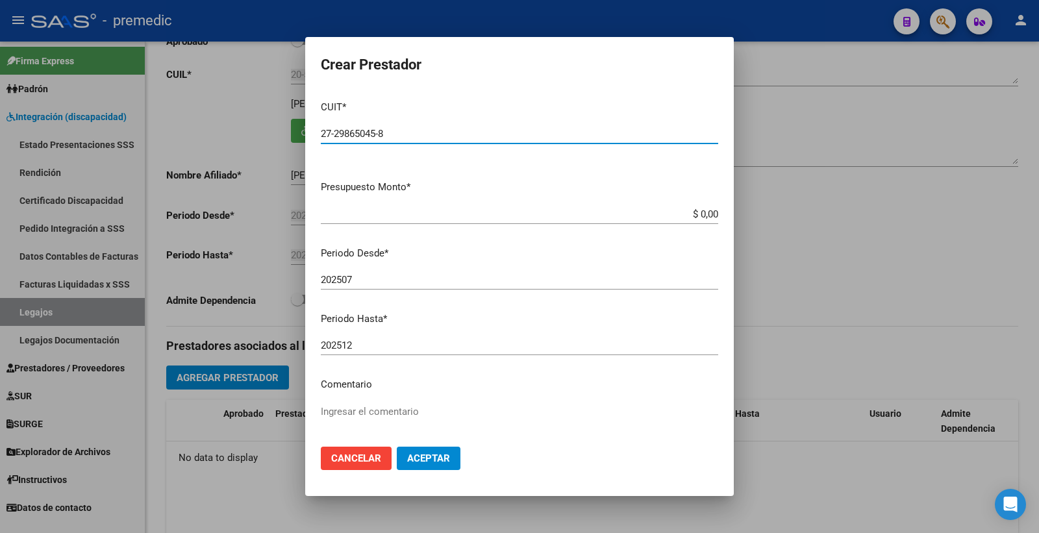
type input "27-29865045-8"
click at [685, 202] on mat-dialog-content "CUIT * 27-29865045-8 Ingresar CUIT ARCA Padrón Presupuesto Monto * $ 0,00 Ingre…" at bounding box center [519, 263] width 429 height 347
click at [702, 214] on input "$ 0,00" at bounding box center [519, 214] width 397 height 12
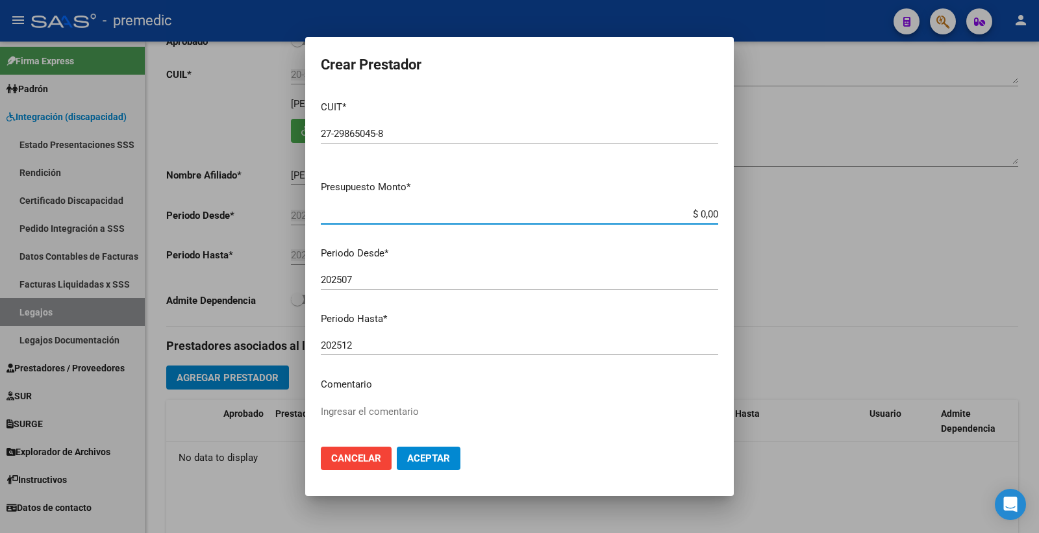
paste input "98964.88"
type input "$ 98.964,88"
click at [447, 279] on input "202507" at bounding box center [519, 280] width 397 height 12
click at [438, 458] on span "Aceptar" at bounding box center [428, 459] width 43 height 12
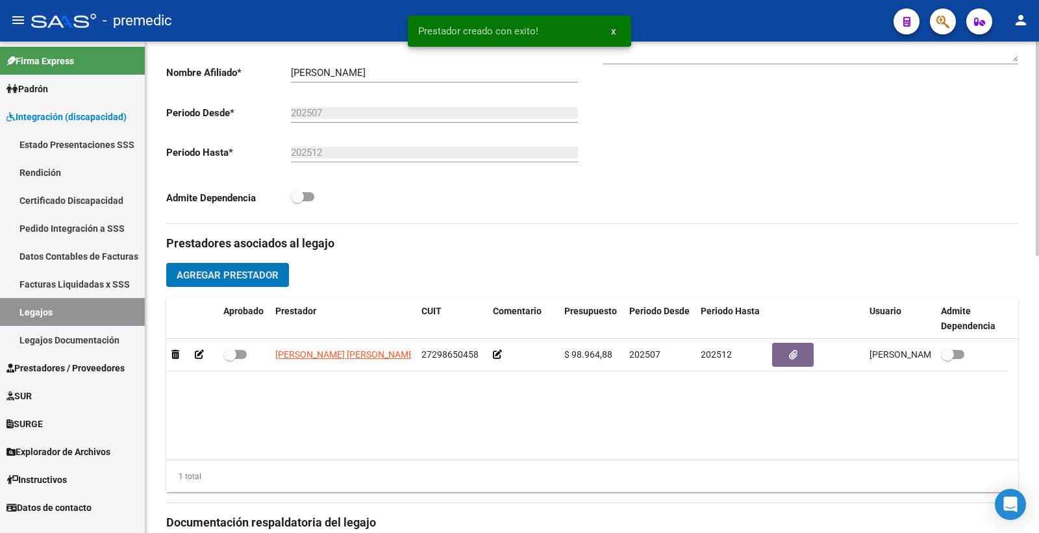
scroll to position [505, 0]
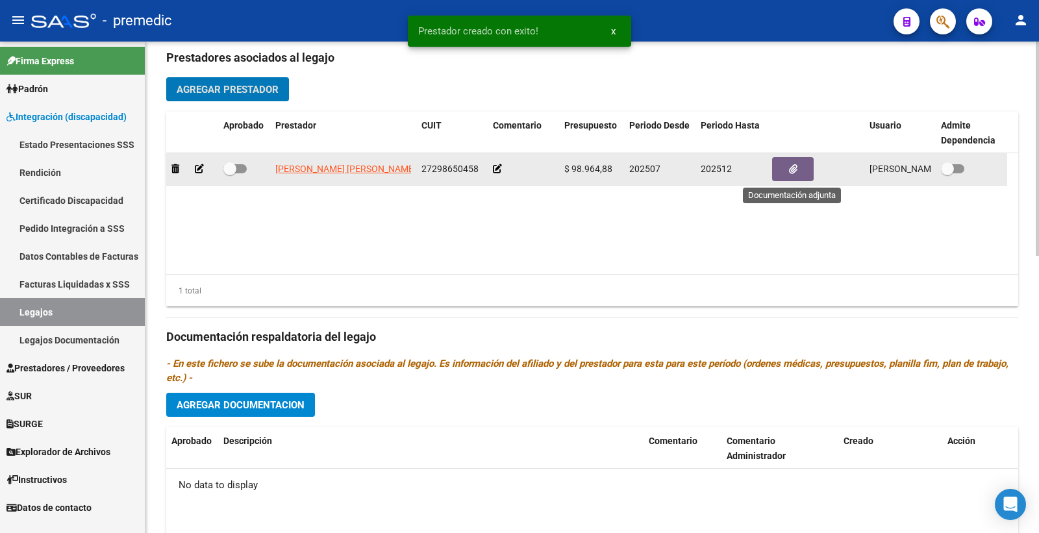
click at [789, 171] on icon "button" at bounding box center [793, 169] width 8 height 10
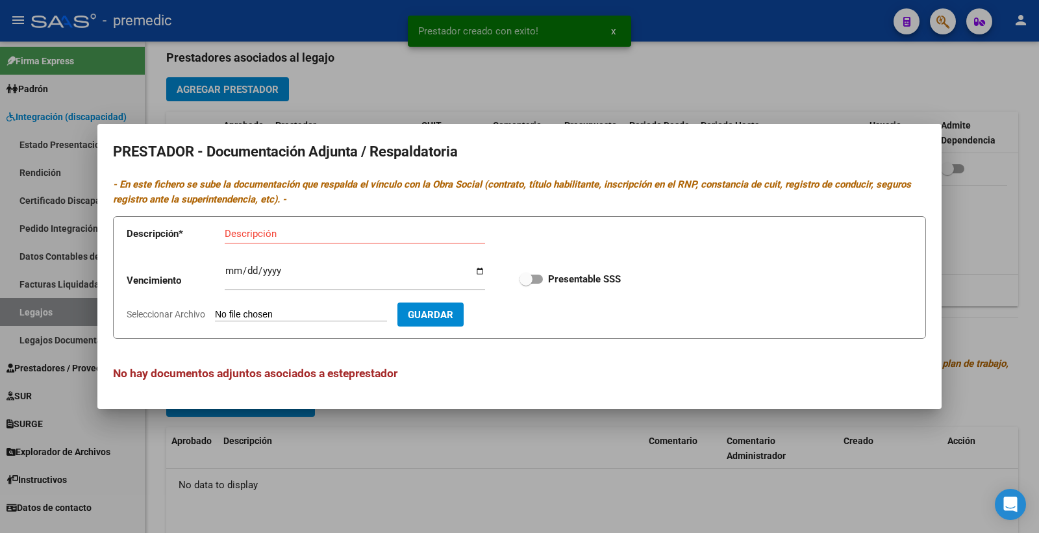
click at [290, 312] on input "Seleccionar Archivo" at bounding box center [301, 315] width 172 height 12
